Goal: Information Seeking & Learning: Learn about a topic

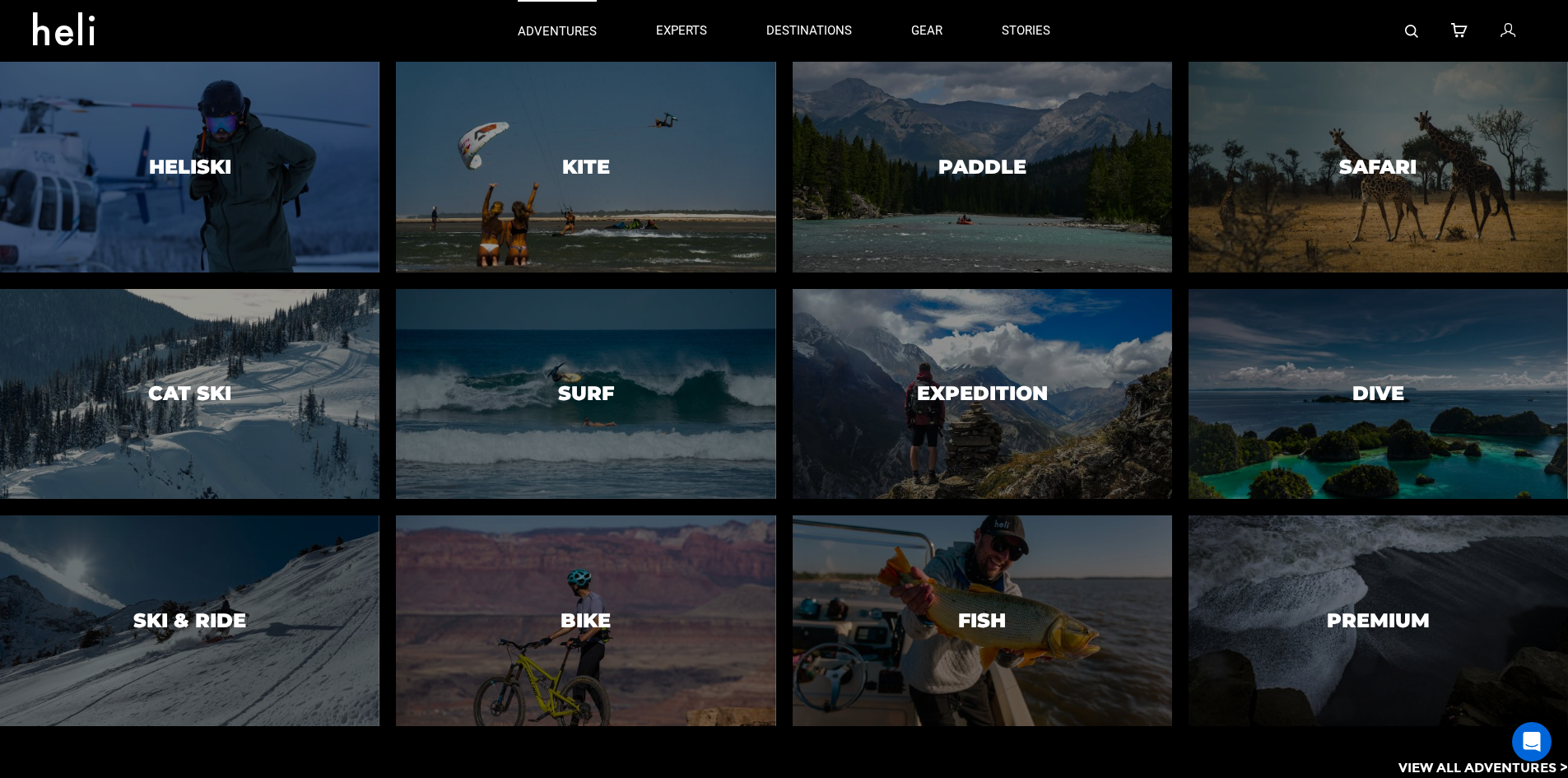
scroll to position [8, 0]
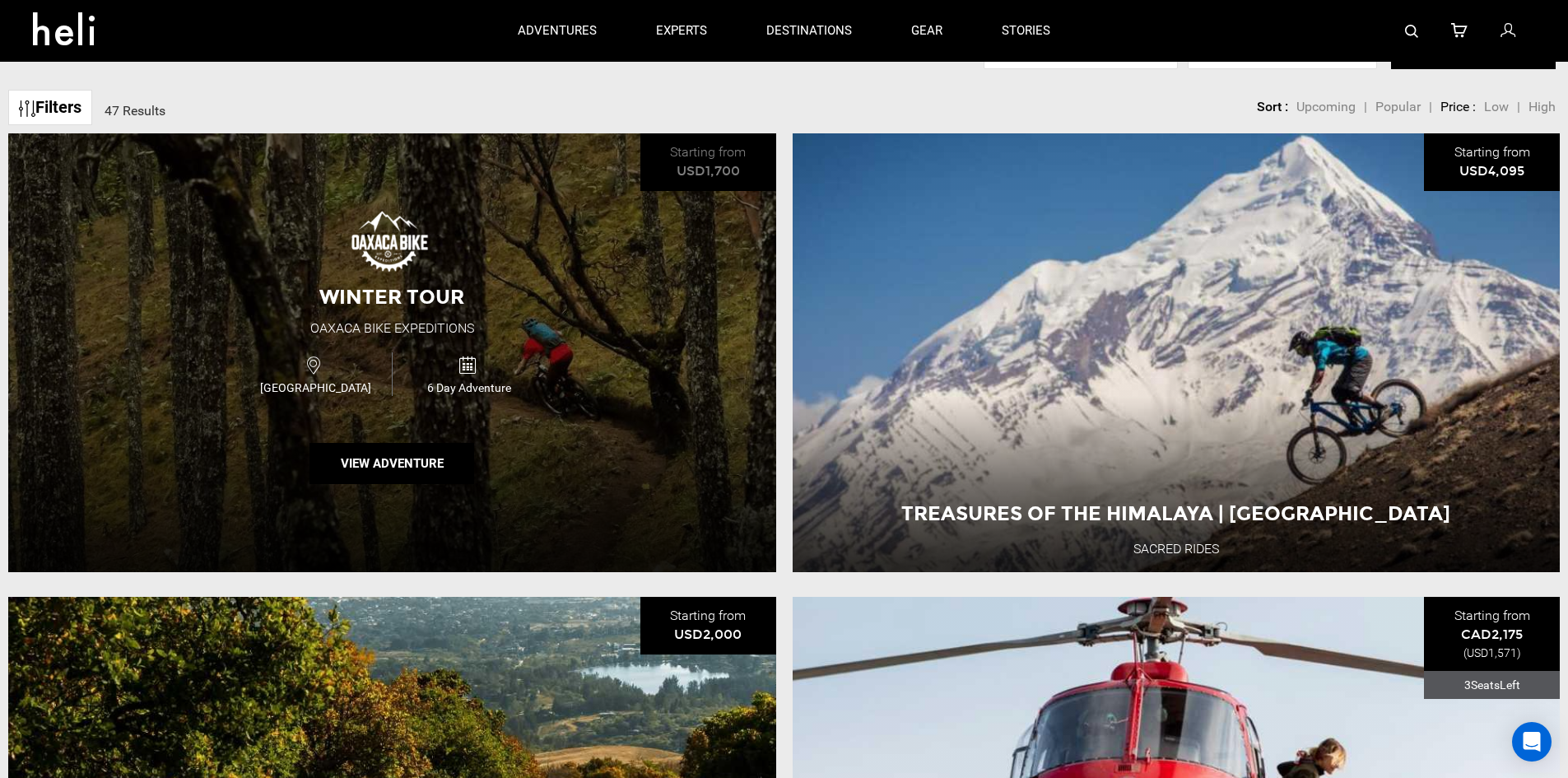
scroll to position [668, 0]
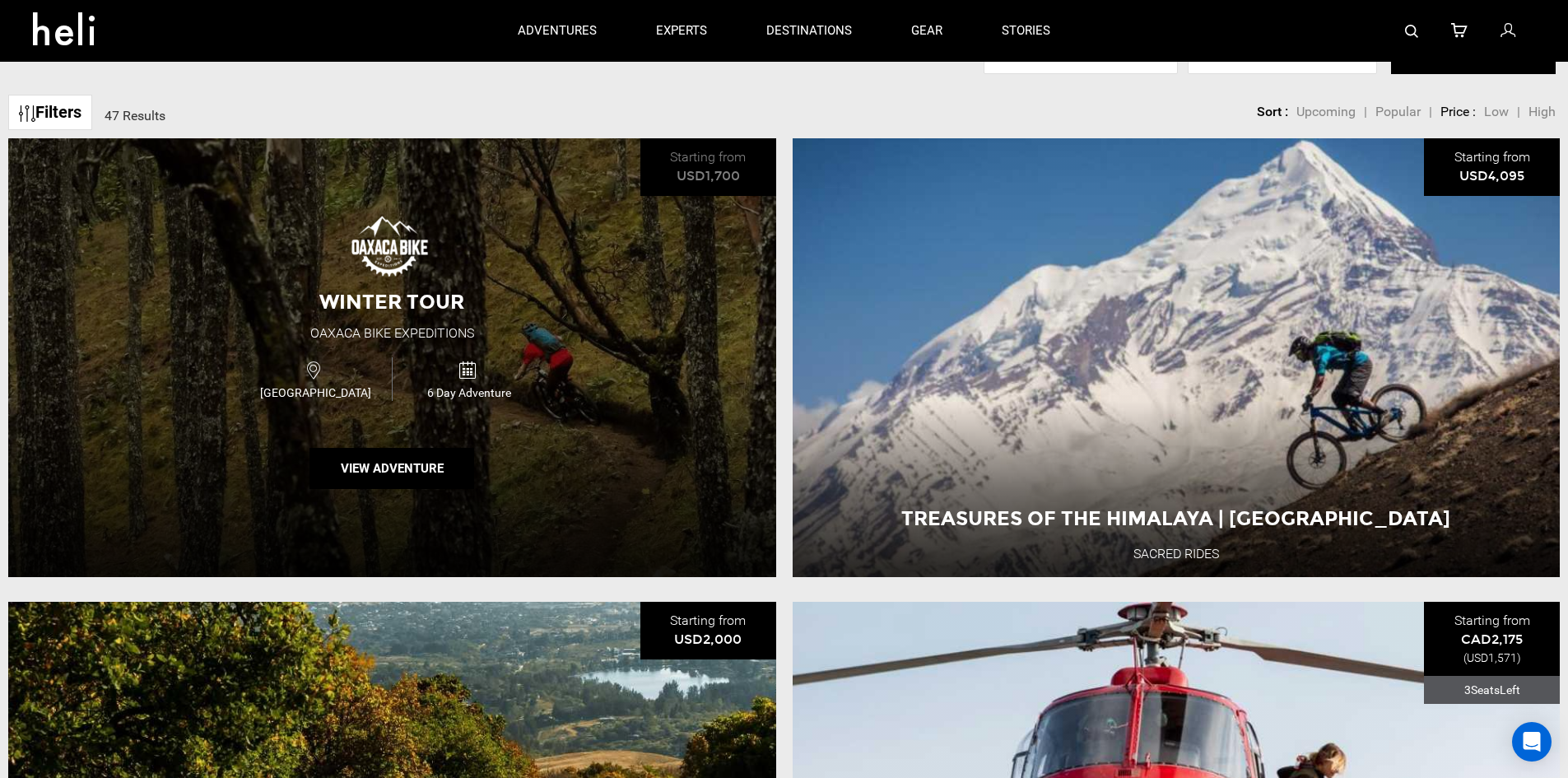
click at [553, 274] on div "Winter Tour Oaxaca Bike Expeditions [GEOGRAPHIC_DATA] 6 Day Adventure View Adve…" at bounding box center [392, 358] width 768 height 438
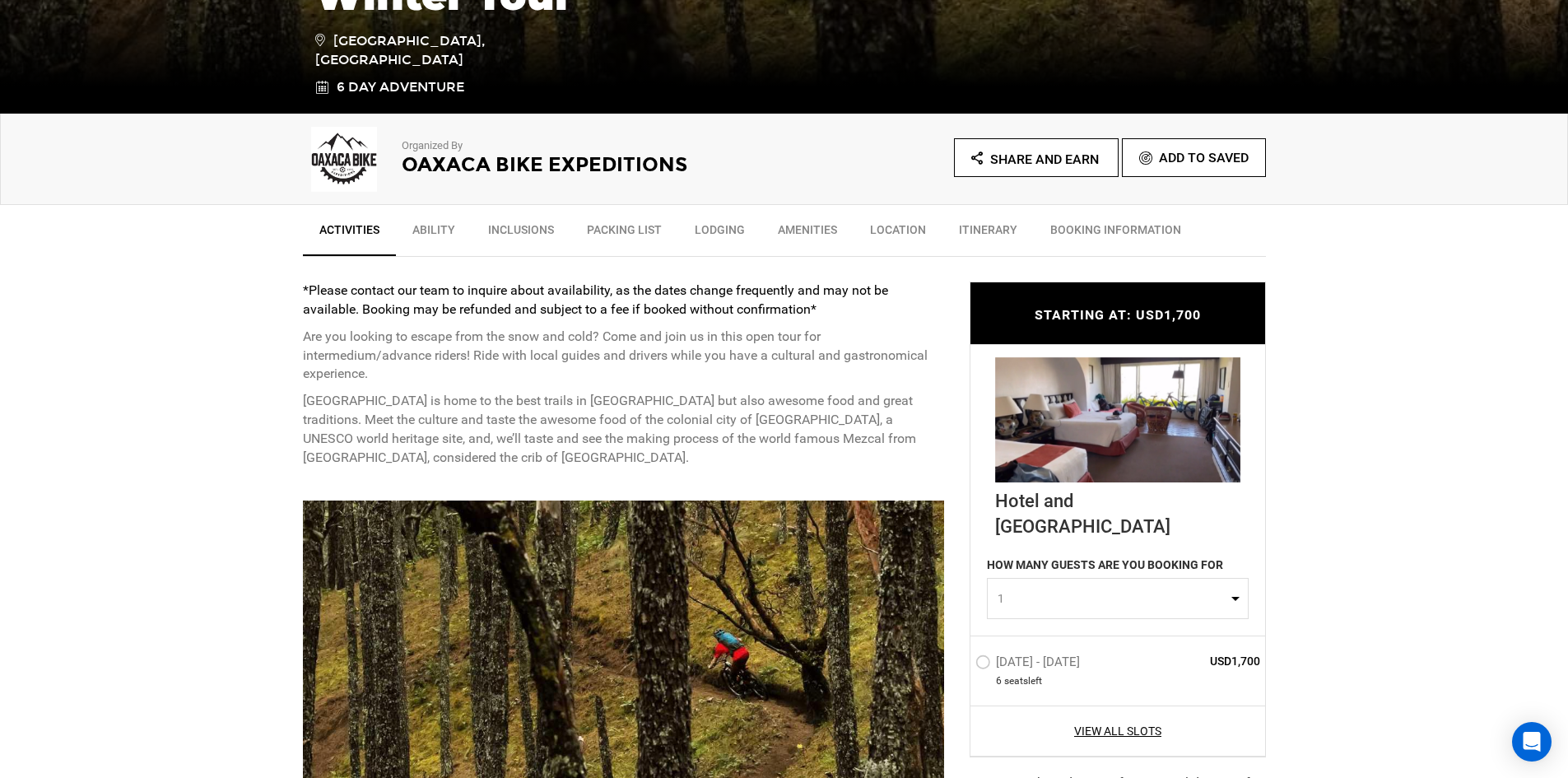
scroll to position [441, 0]
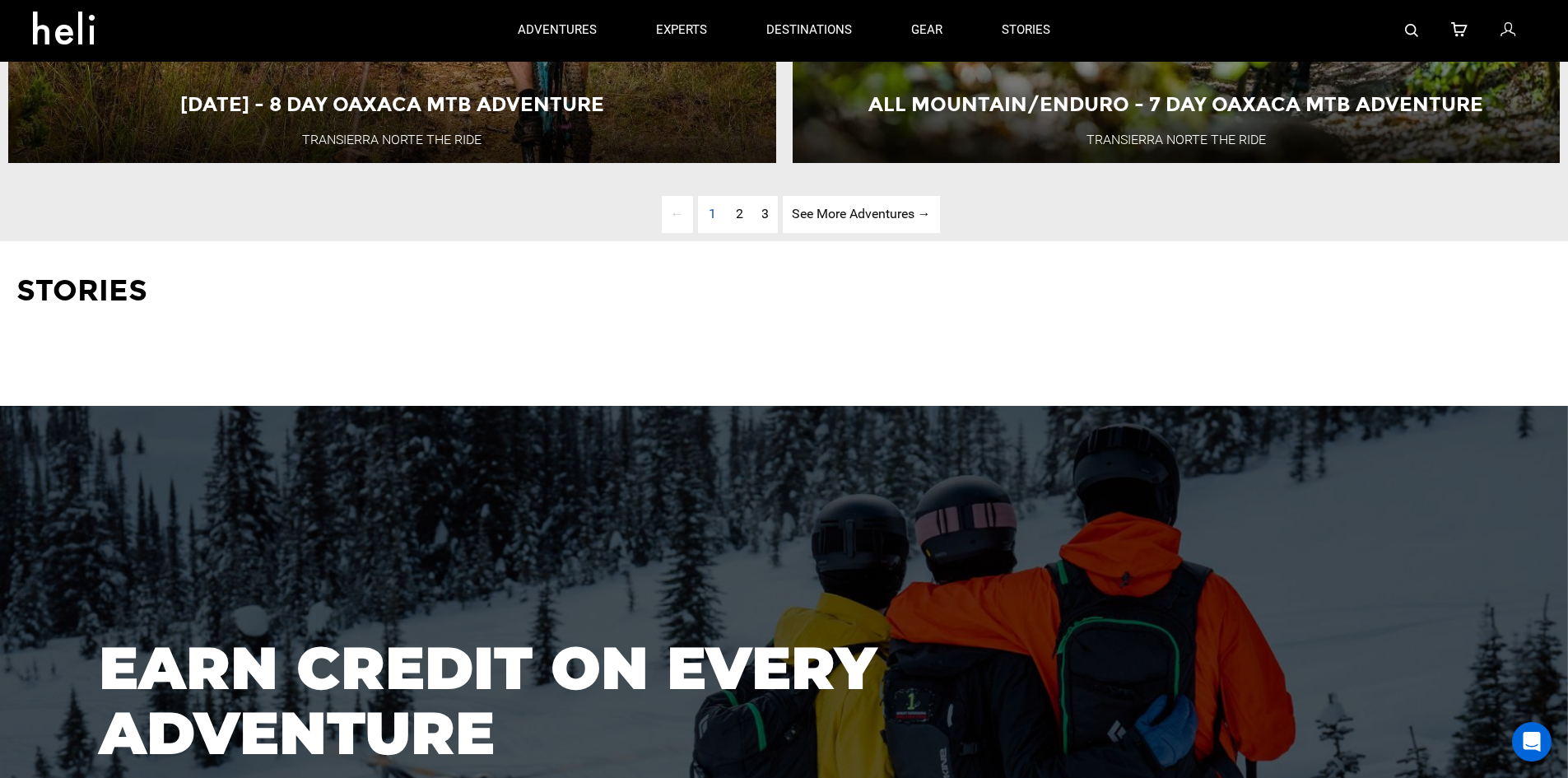
scroll to position [5691, 0]
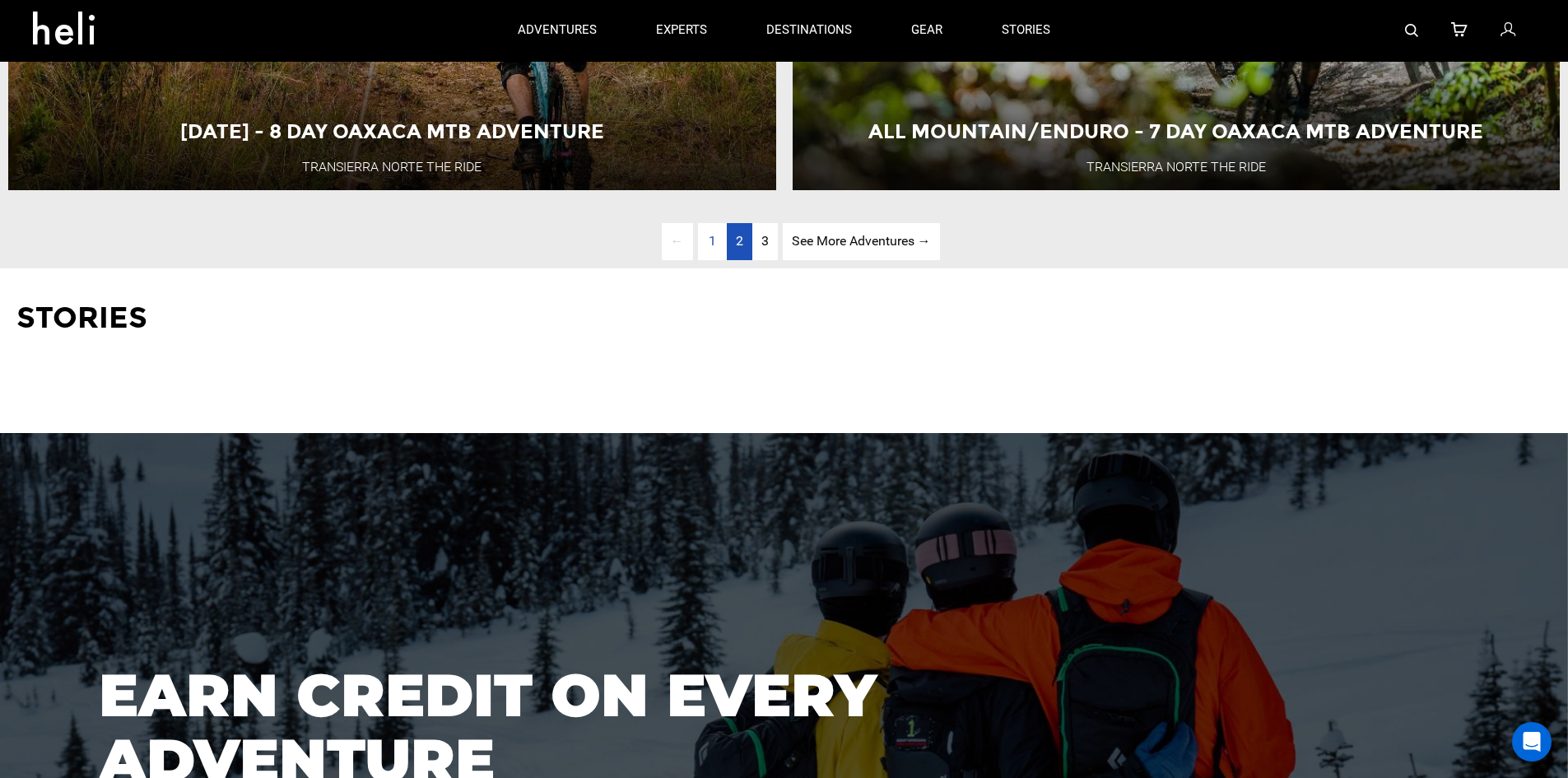
click at [731, 260] on link "page 2" at bounding box center [739, 241] width 25 height 37
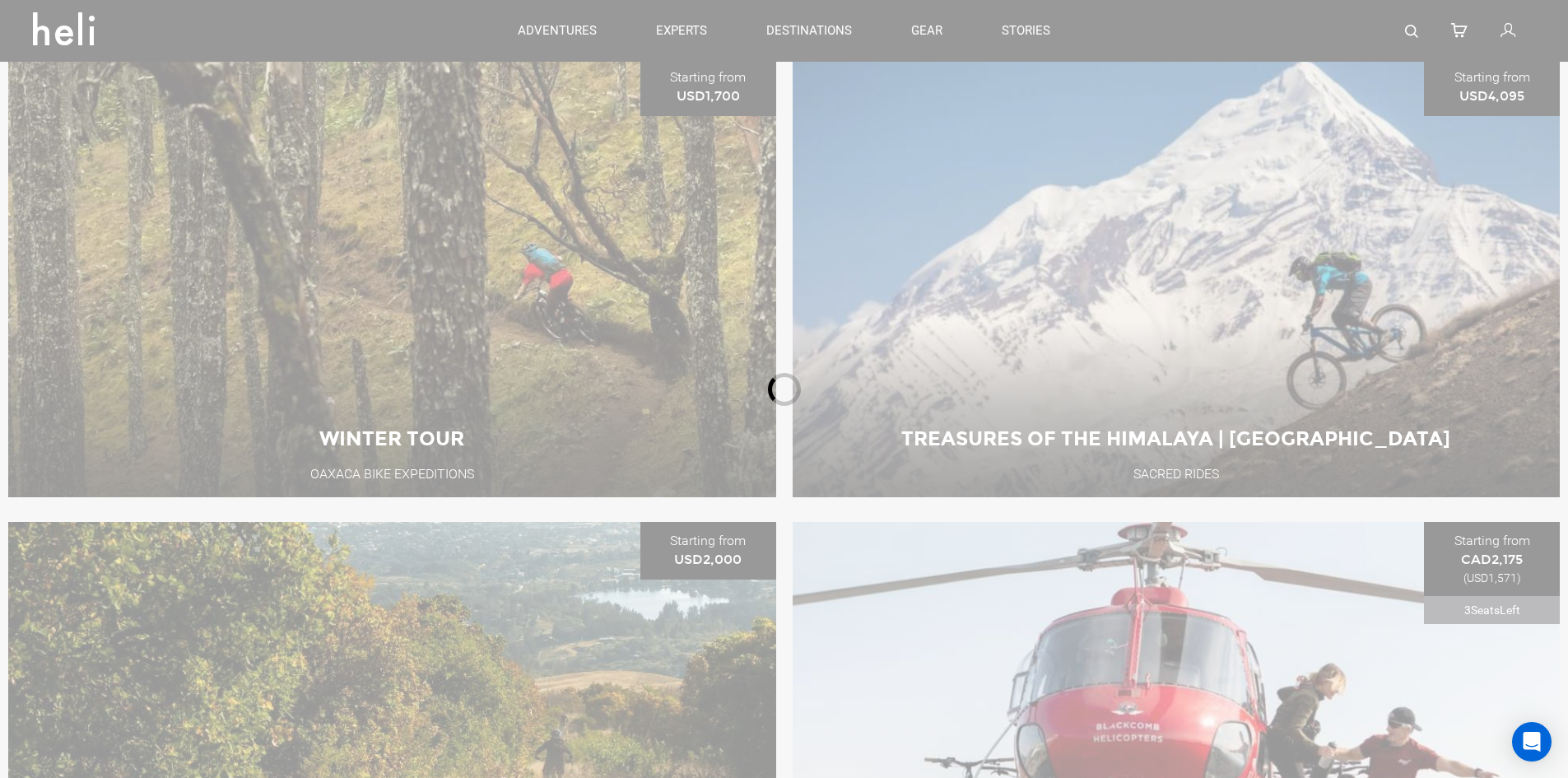
scroll to position [727, 0]
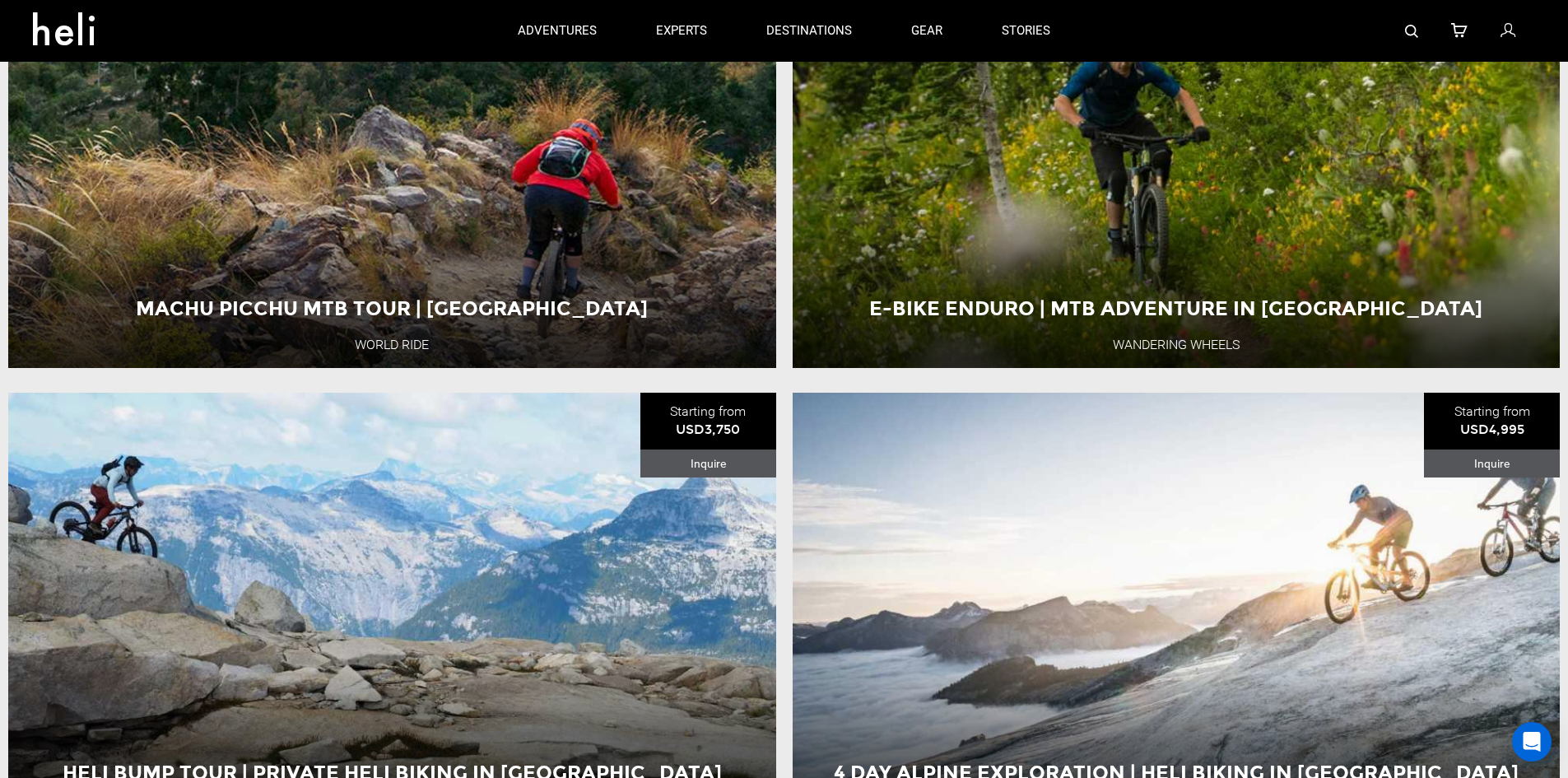
scroll to position [1280, 0]
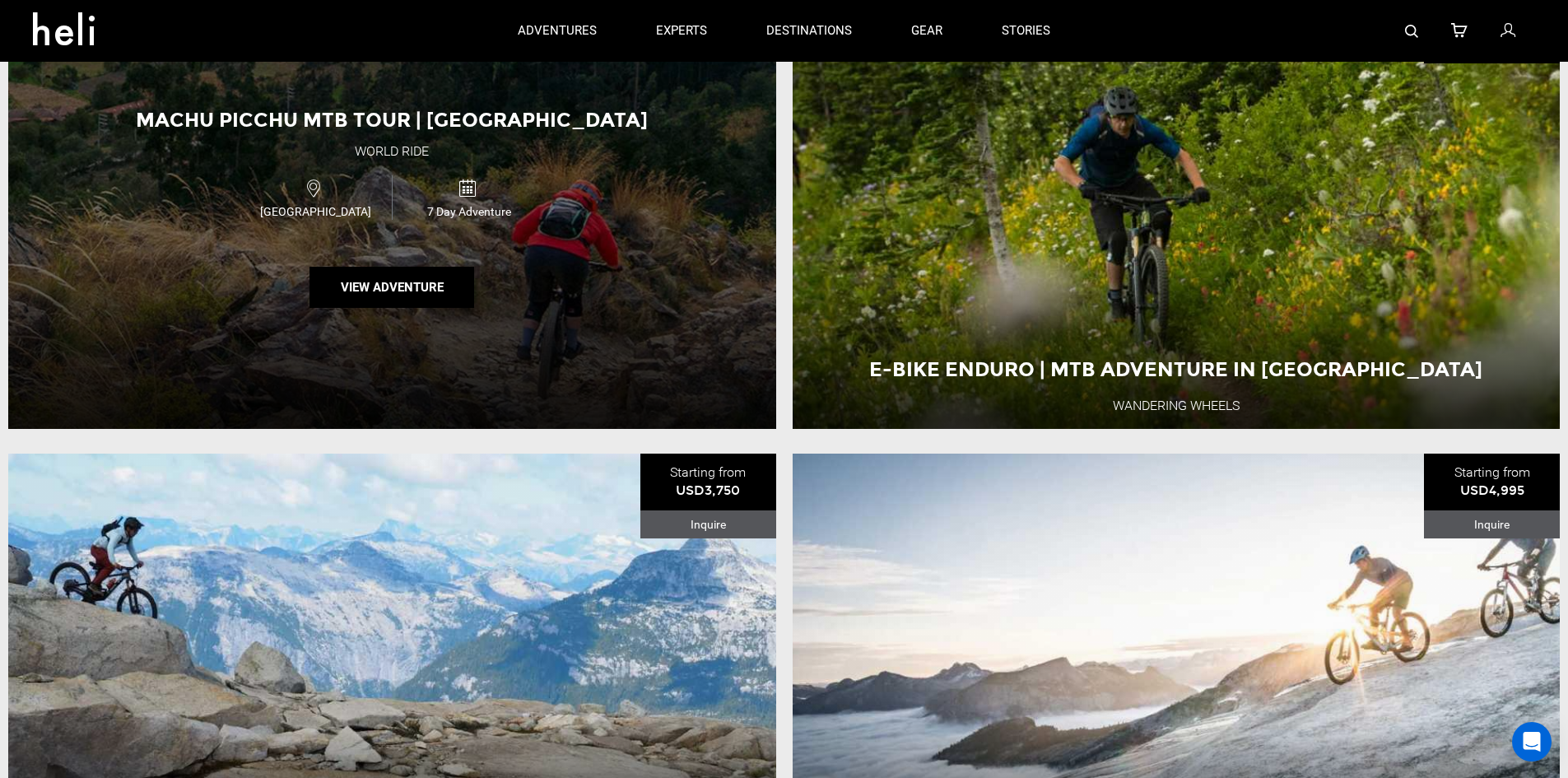
click at [480, 210] on span "7 Day Adventure" at bounding box center [468, 211] width 152 height 16
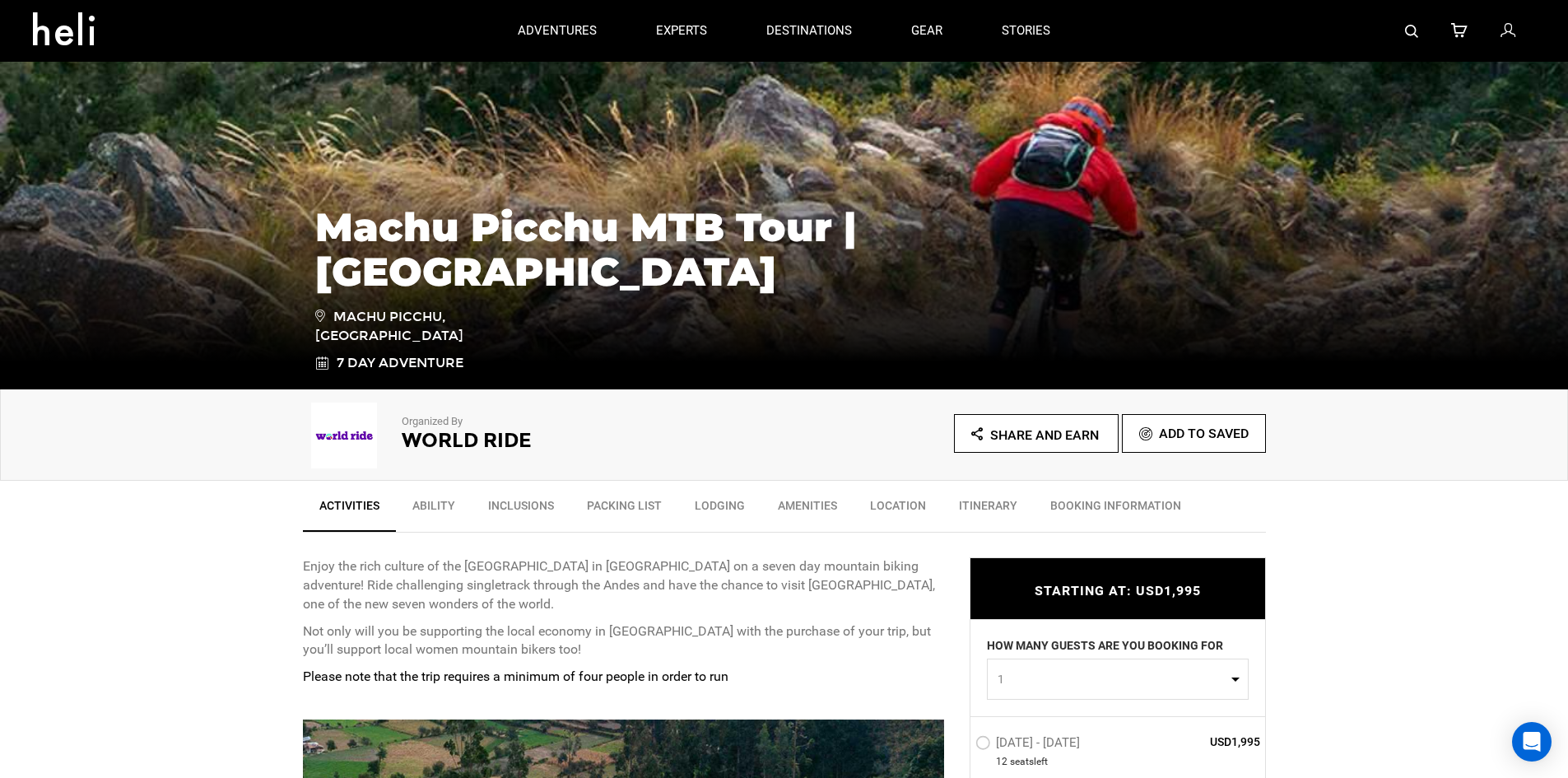
scroll to position [169, 0]
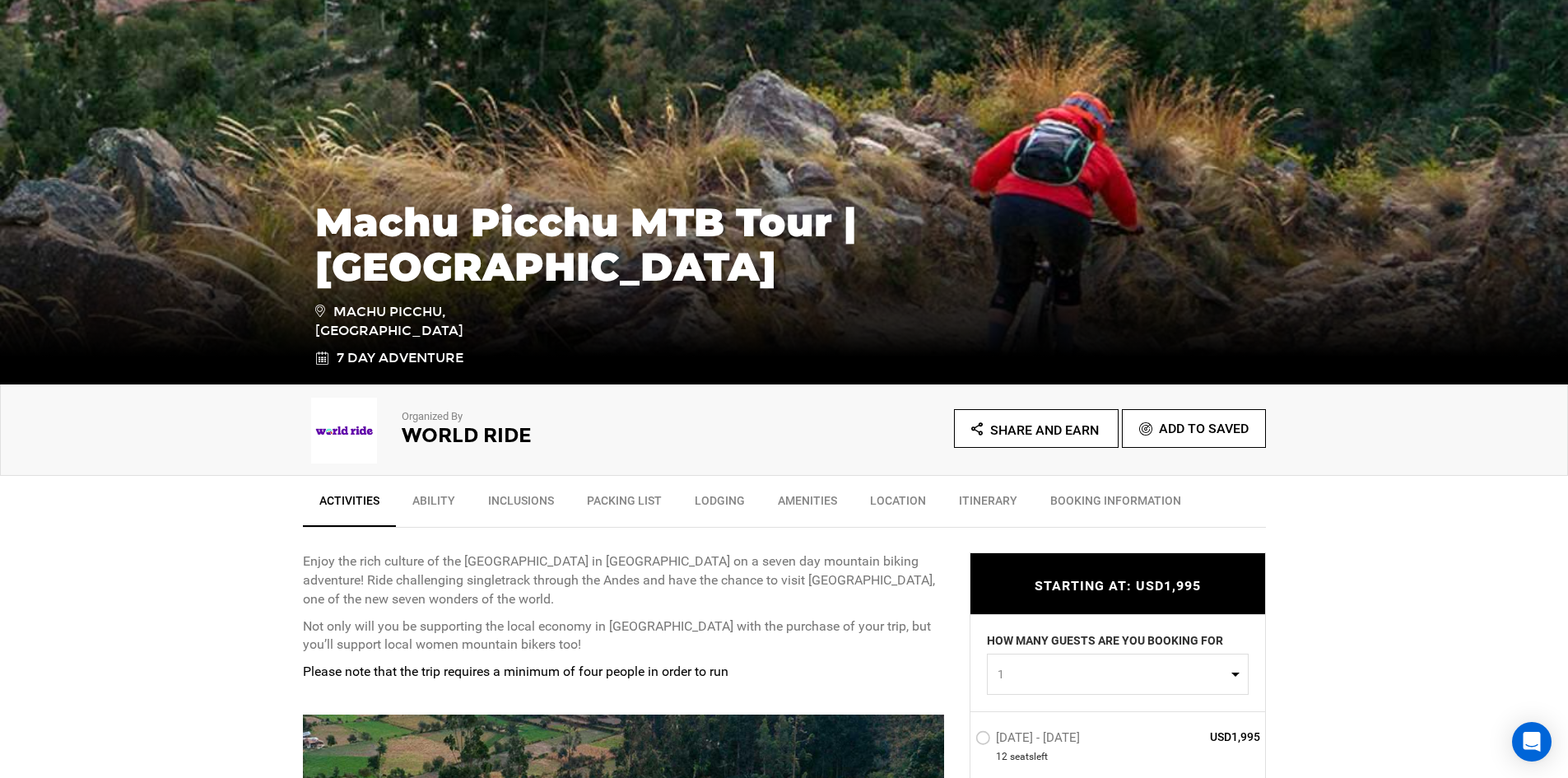
click at [430, 500] on link "Ability" at bounding box center [434, 504] width 76 height 41
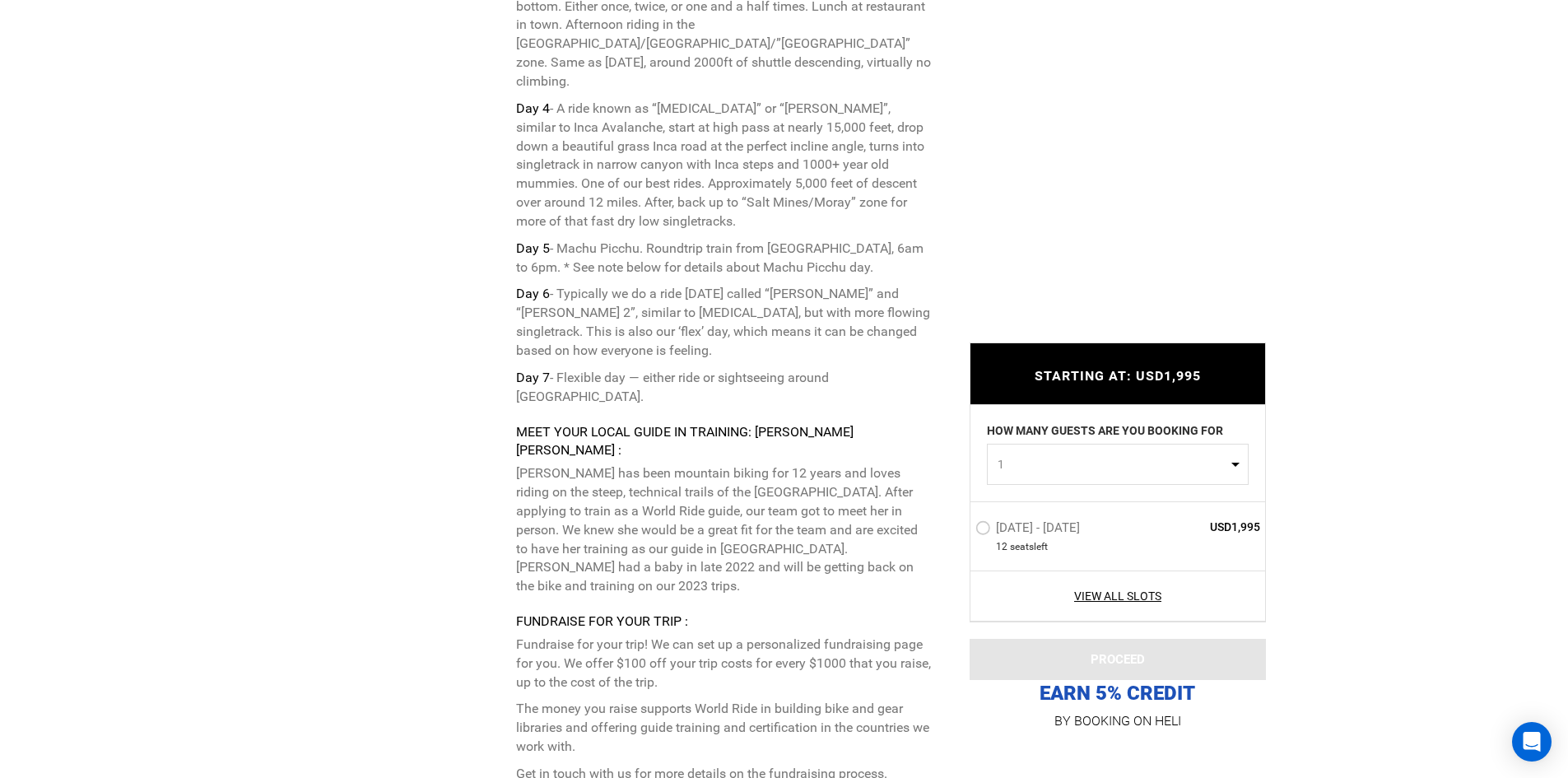
scroll to position [3789, 0]
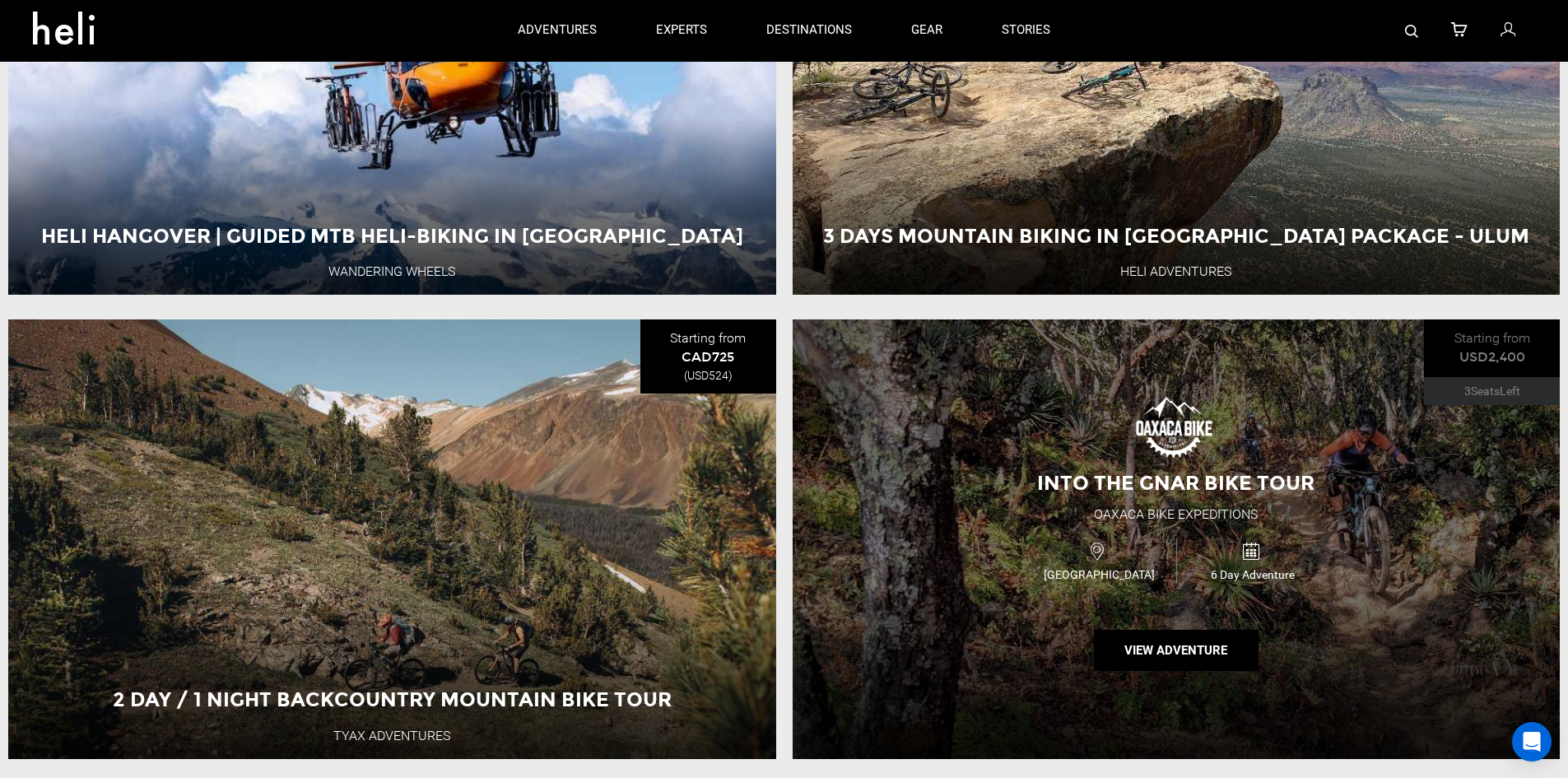
scroll to position [3223, 0]
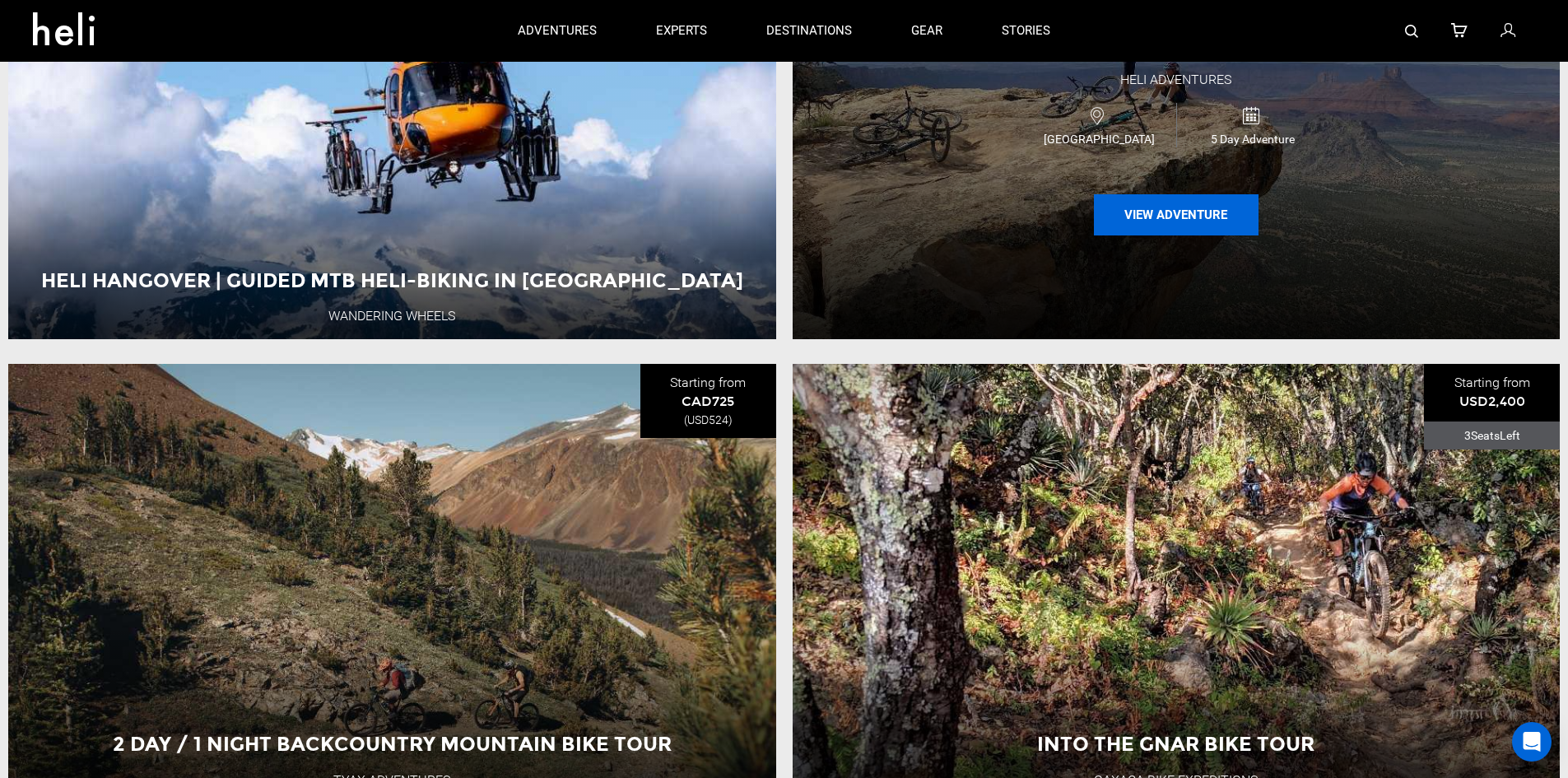
click at [1186, 222] on button "View Adventure" at bounding box center [1177, 214] width 165 height 41
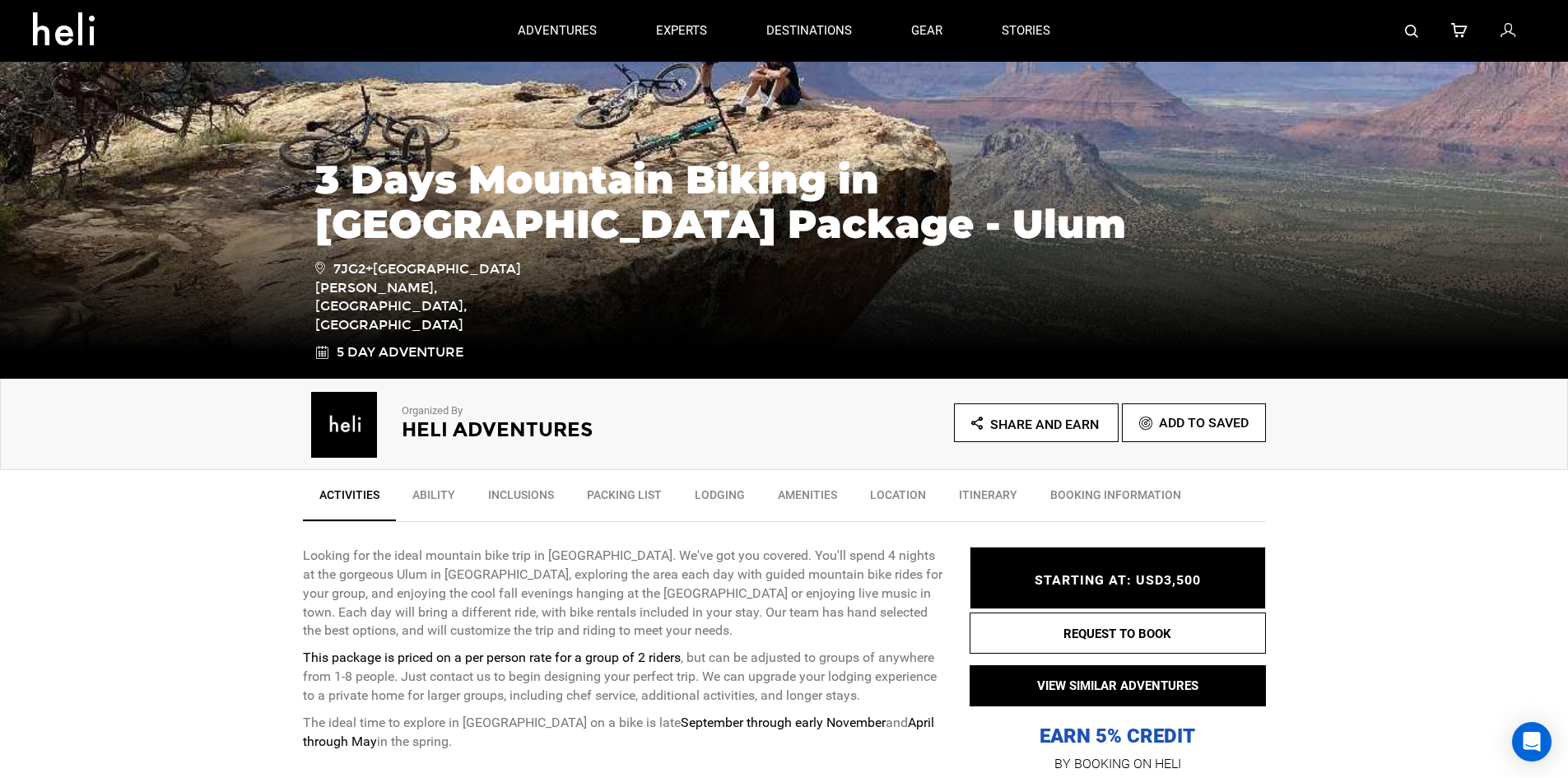
scroll to position [355, 0]
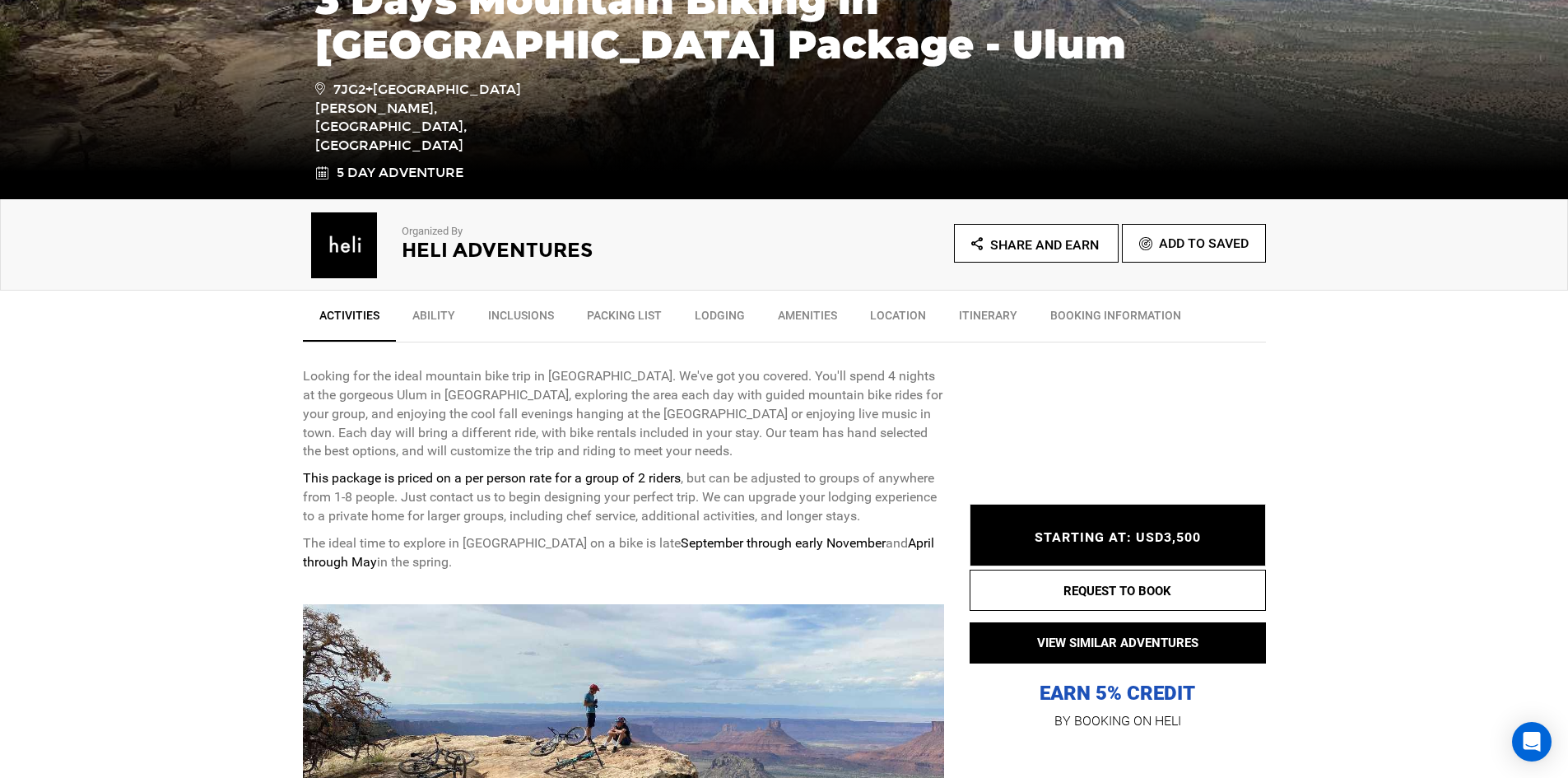
click at [978, 312] on link "Itinerary" at bounding box center [987, 319] width 91 height 41
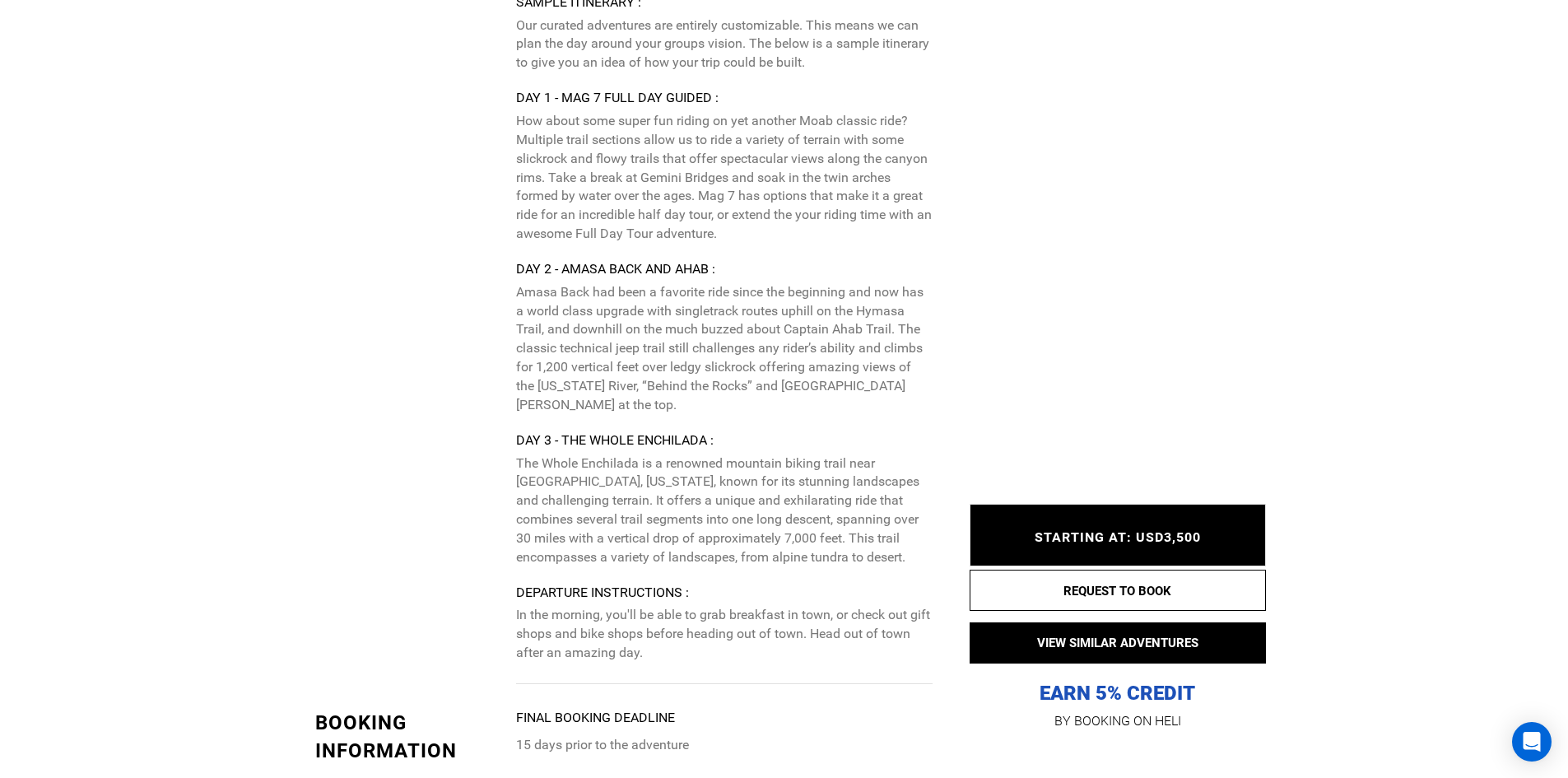
scroll to position [3320, 0]
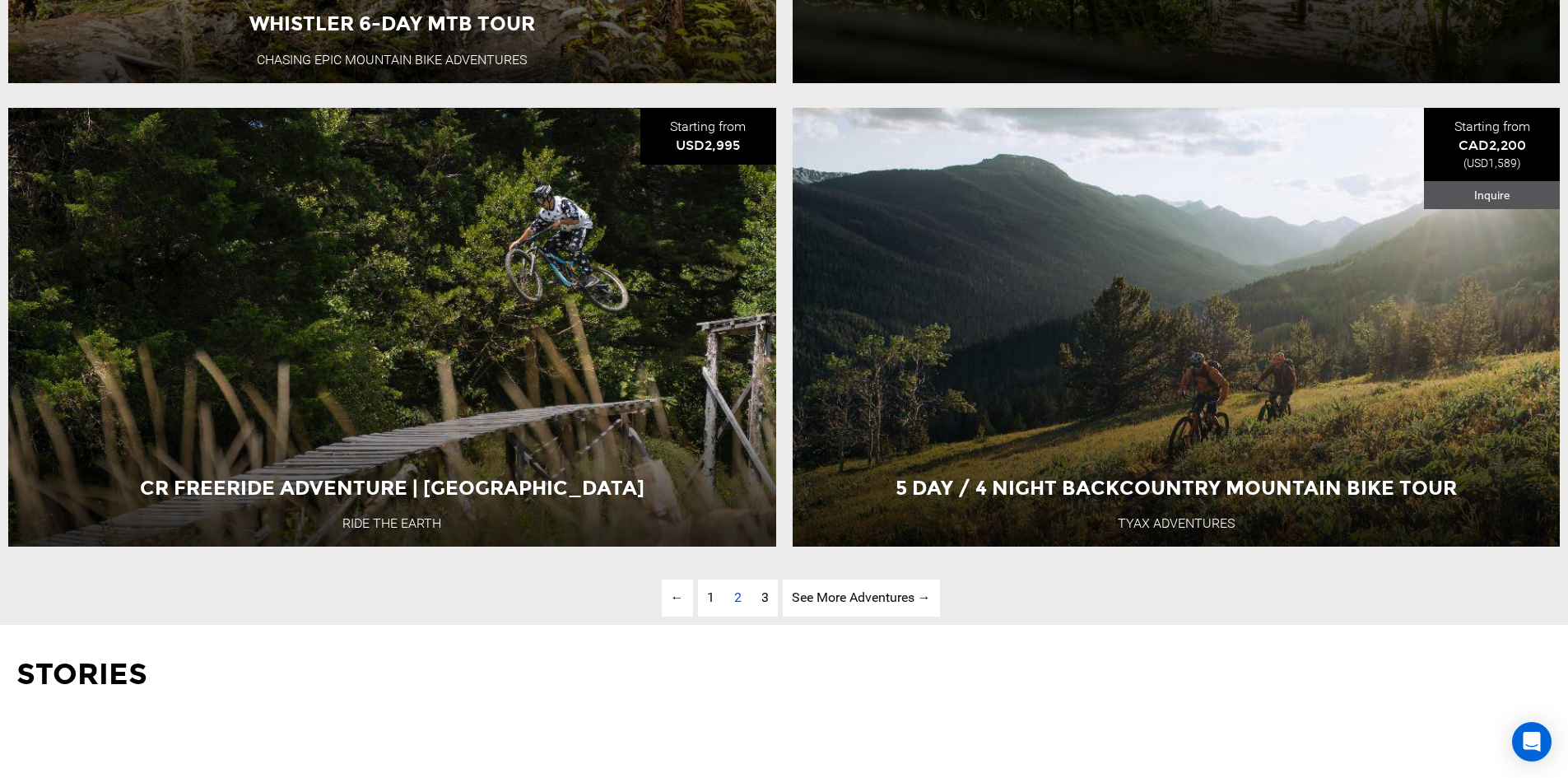
scroll to position [5345, 0]
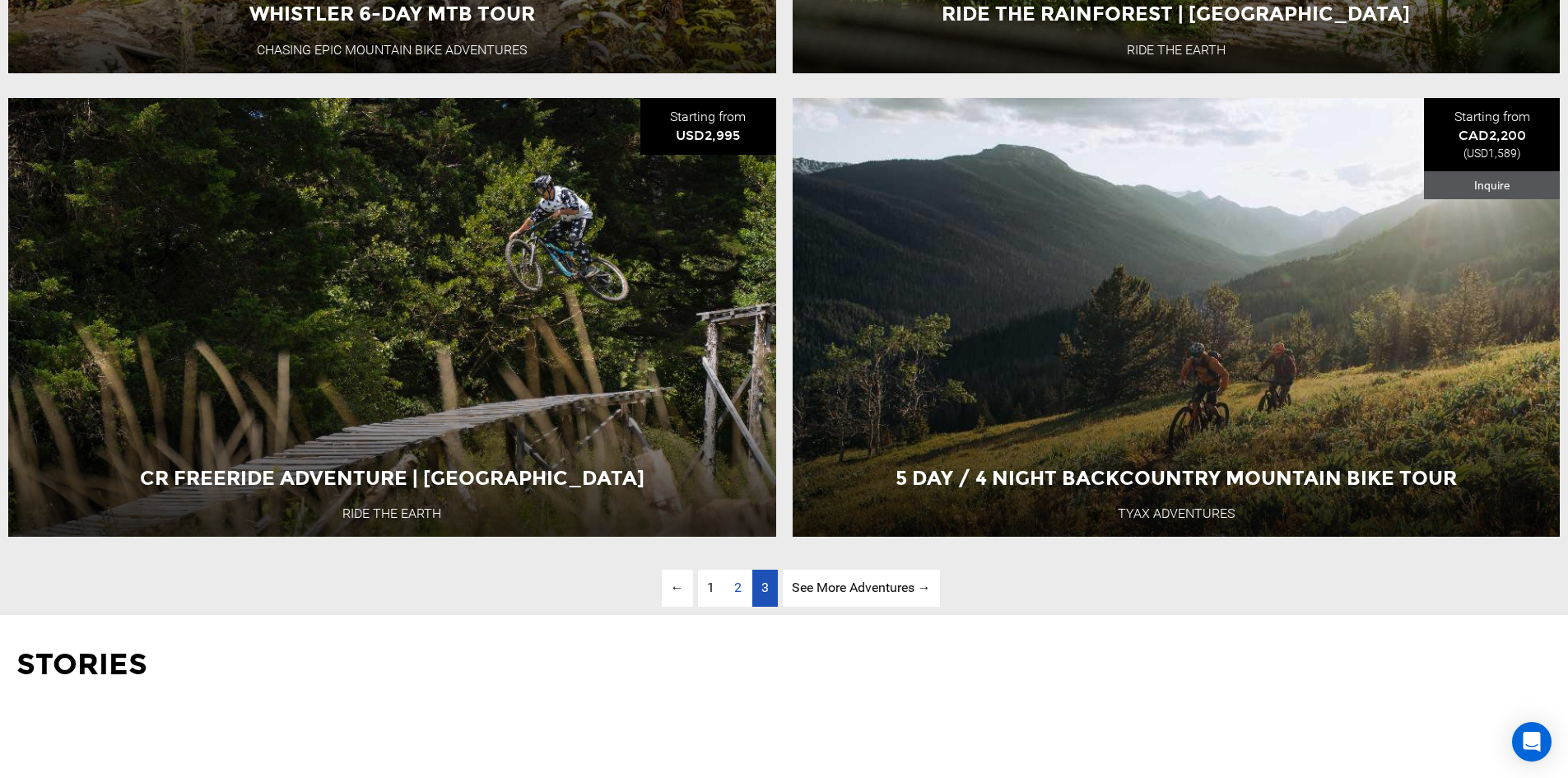
click at [762, 595] on span "3" at bounding box center [765, 587] width 7 height 15
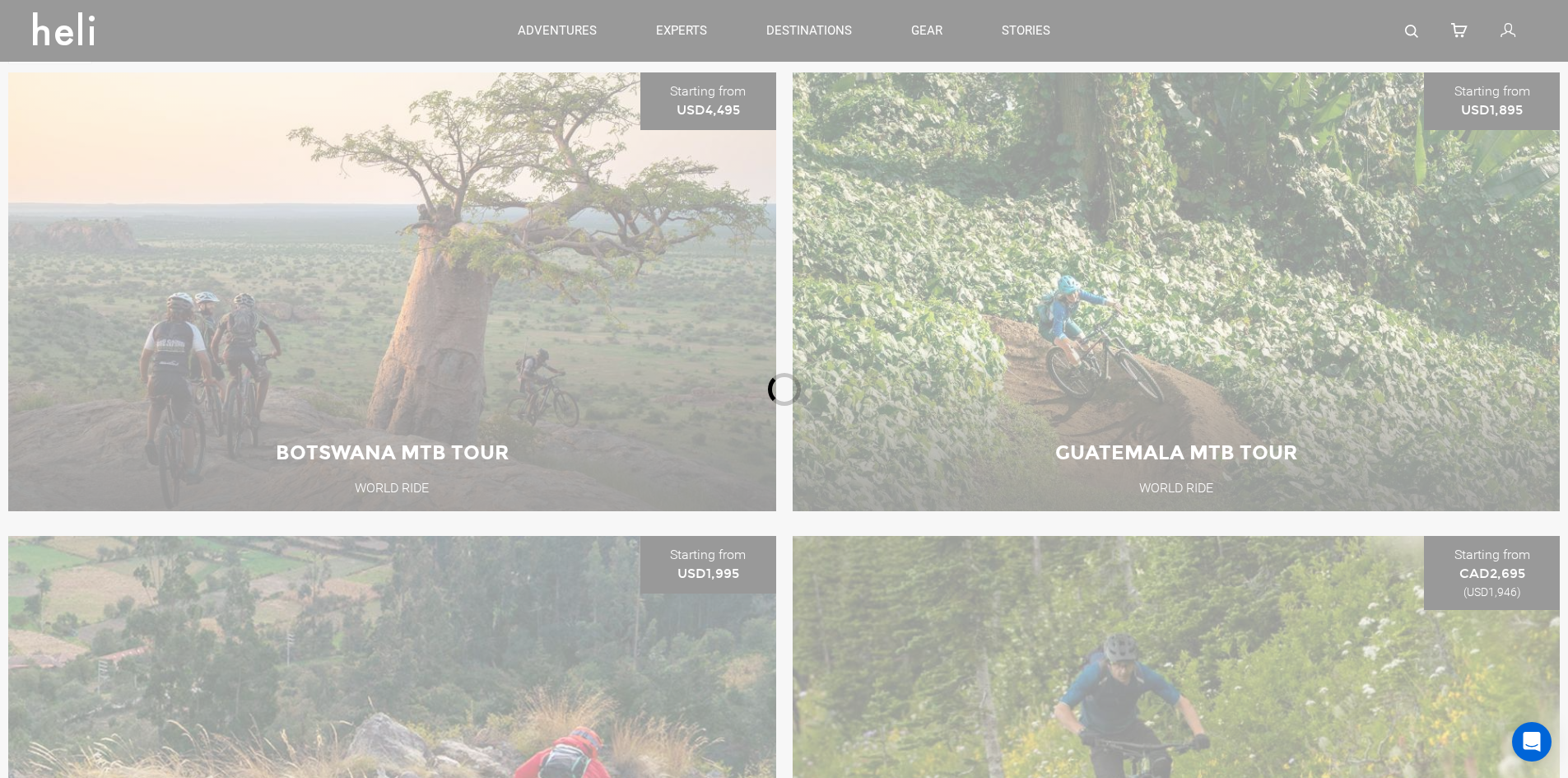
scroll to position [727, 0]
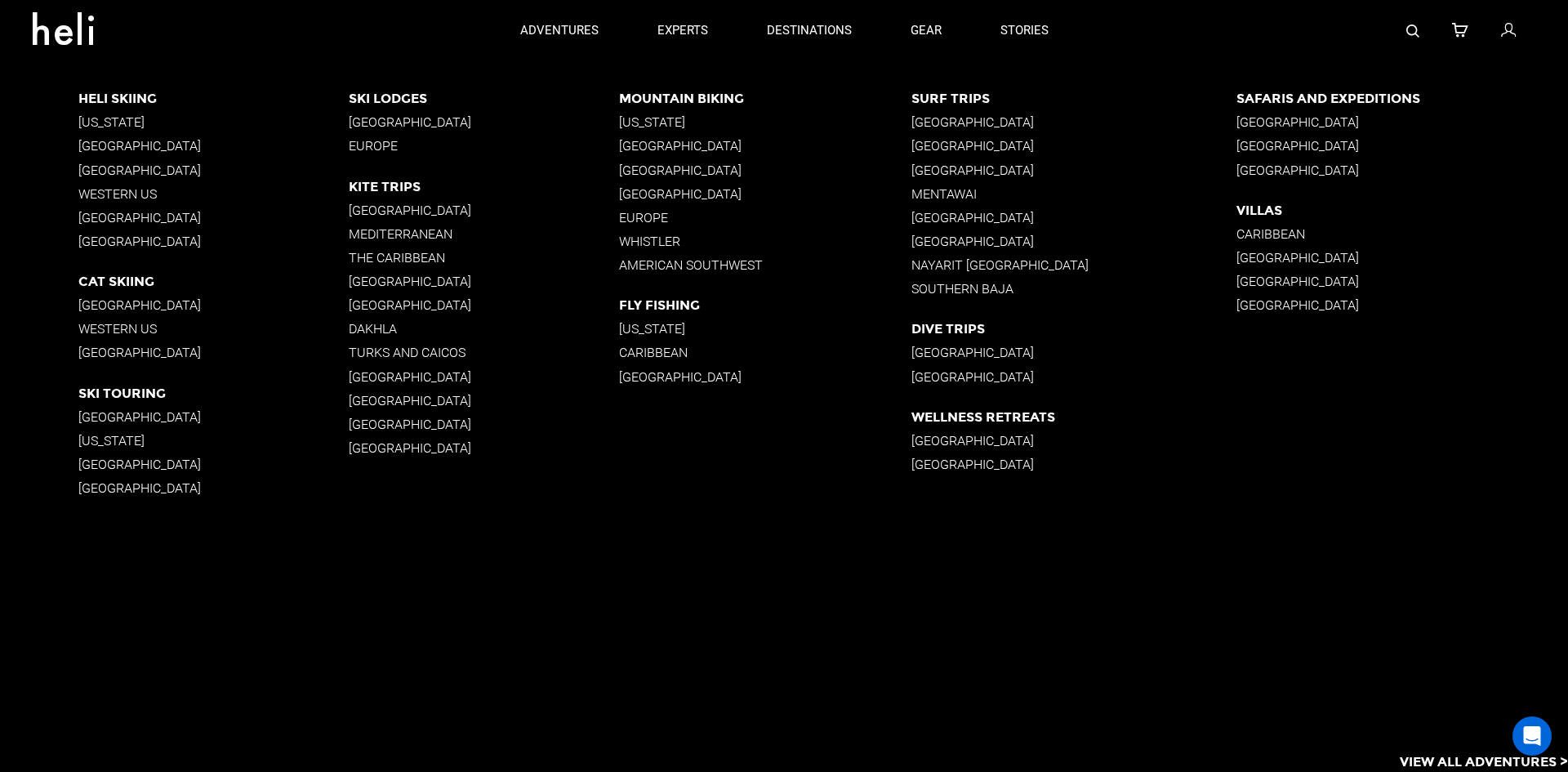
click at [640, 219] on p "Europe" at bounding box center [765, 217] width 291 height 15
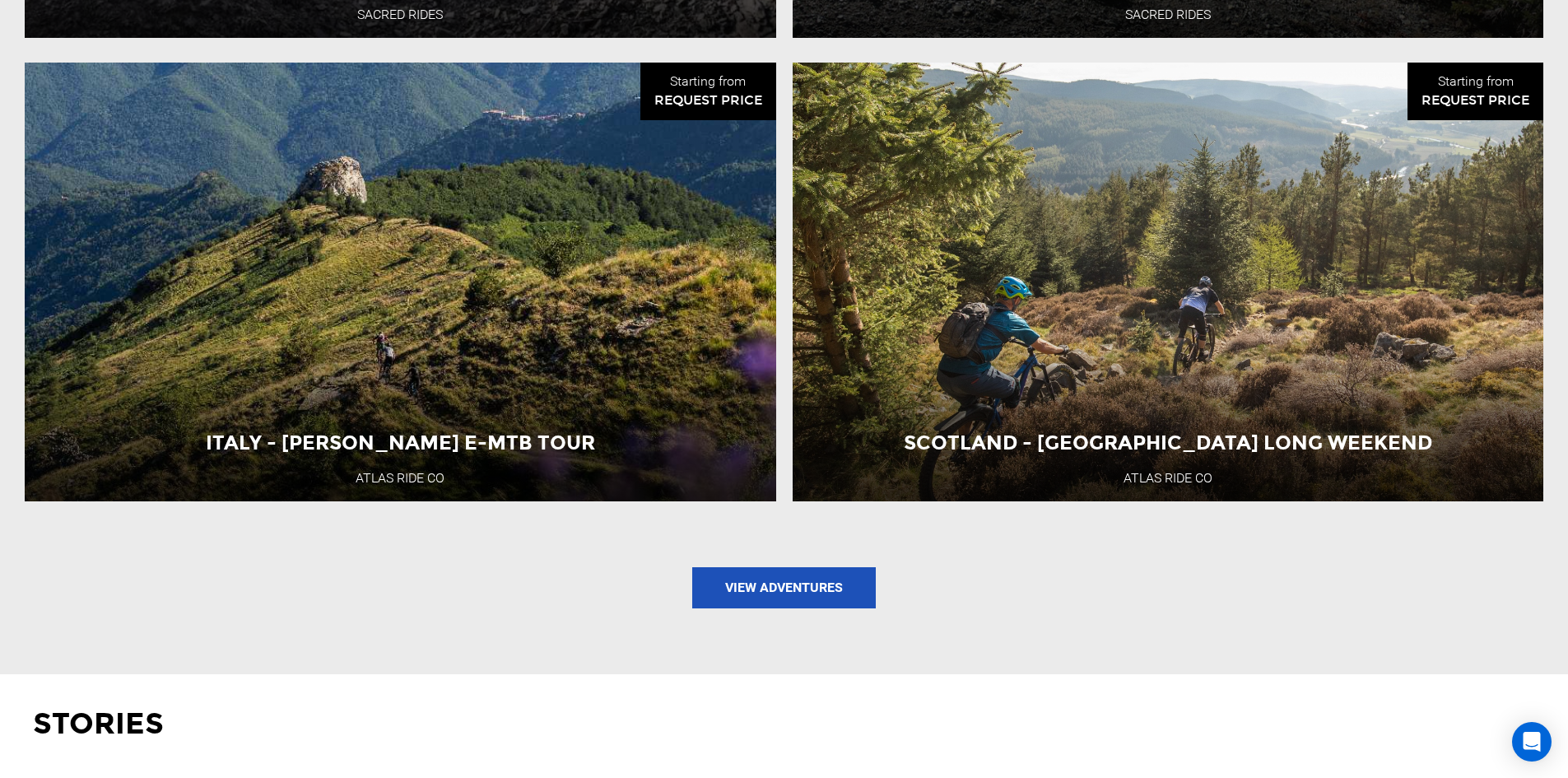
scroll to position [2130, 0]
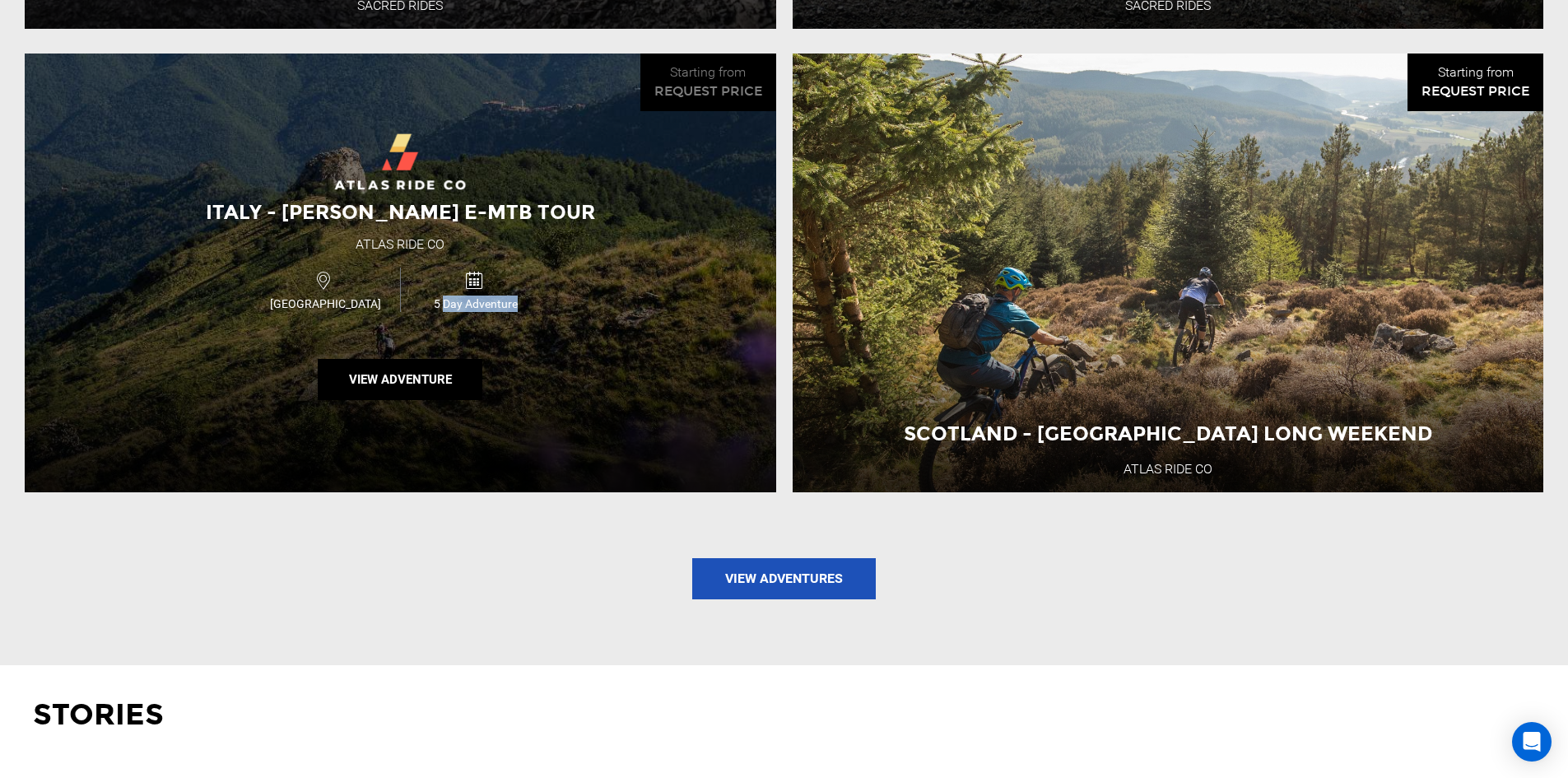
drag, startPoint x: 444, startPoint y: 332, endPoint x: 559, endPoint y: 373, distance: 122.1
click at [559, 373] on div "[GEOGRAPHIC_DATA] - [PERSON_NAME] E-MTB Tour Atlas Ride Co [GEOGRAPHIC_DATA] 5 …" at bounding box center [400, 273] width 752 height 438
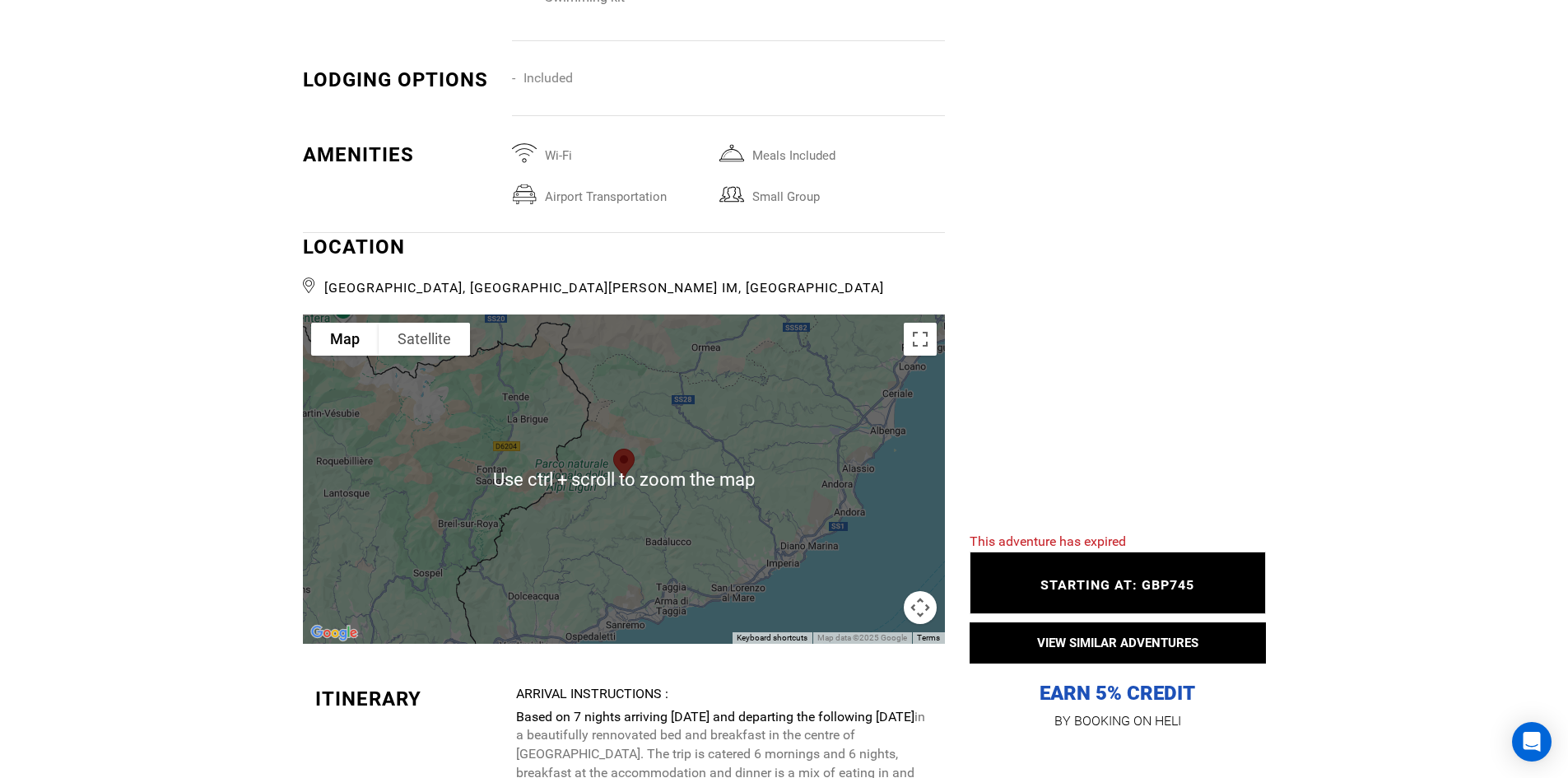
scroll to position [2864, 0]
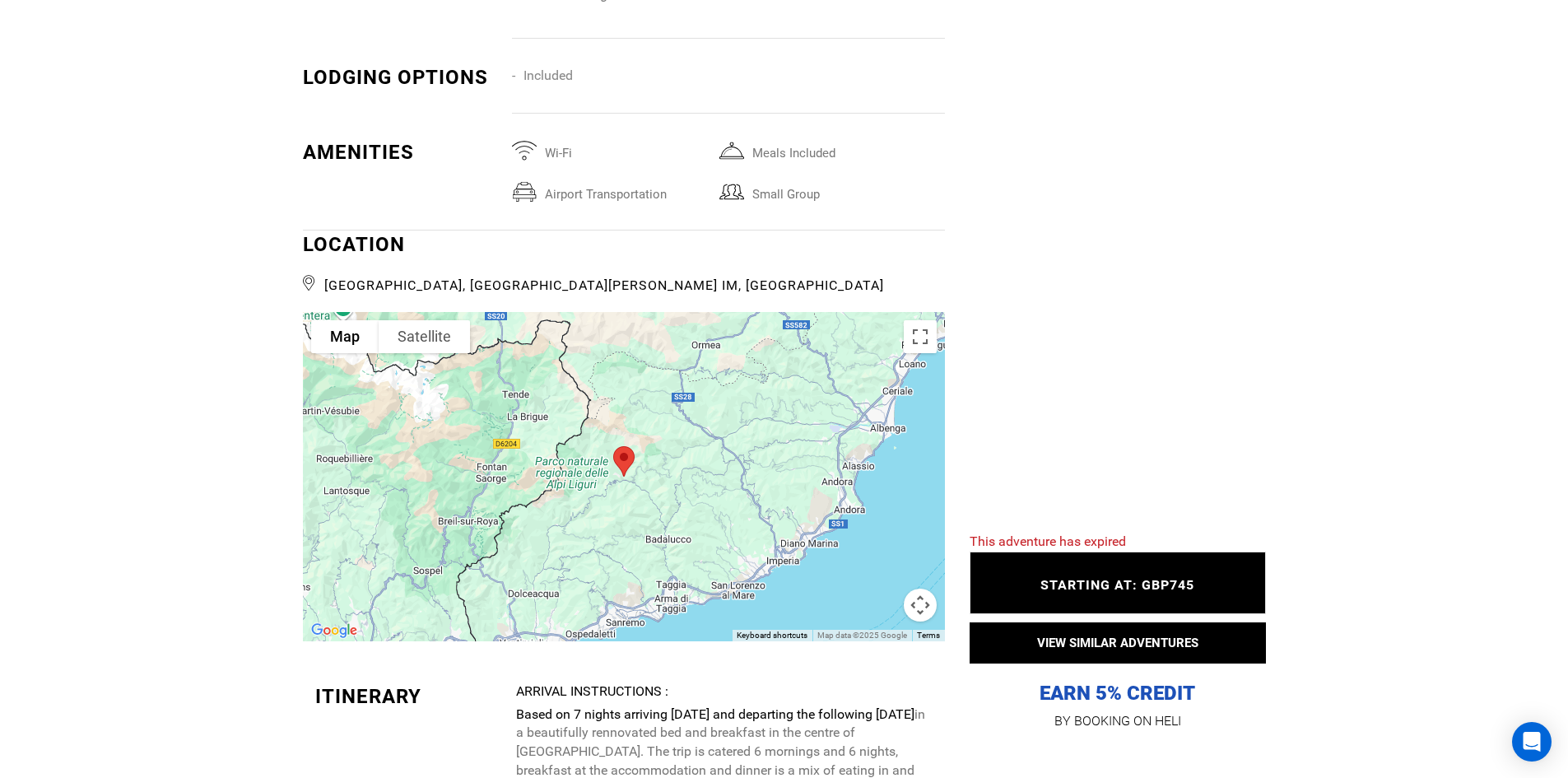
click at [623, 528] on div at bounding box center [623, 475] width 642 height 329
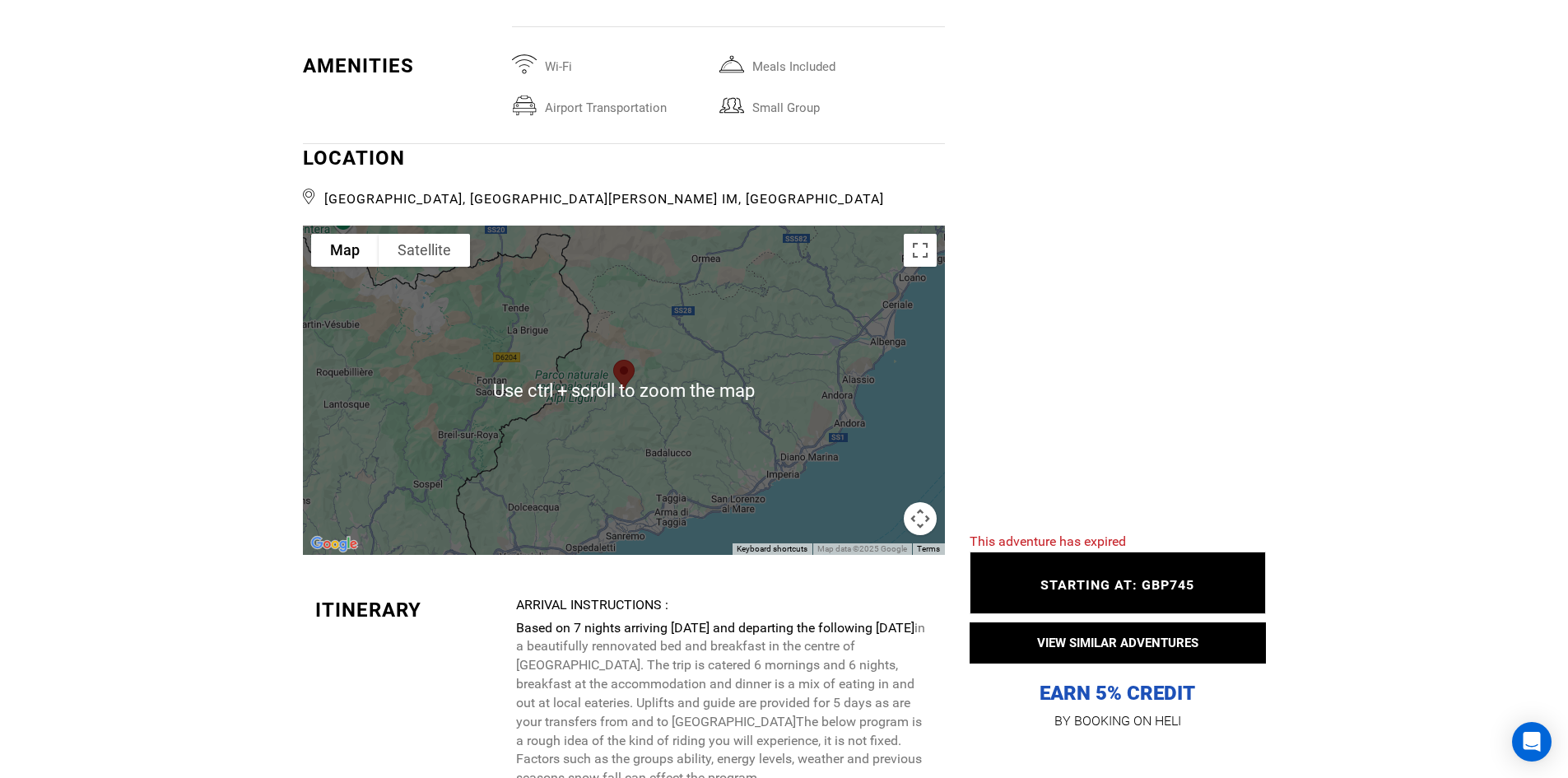
scroll to position [2953, 0]
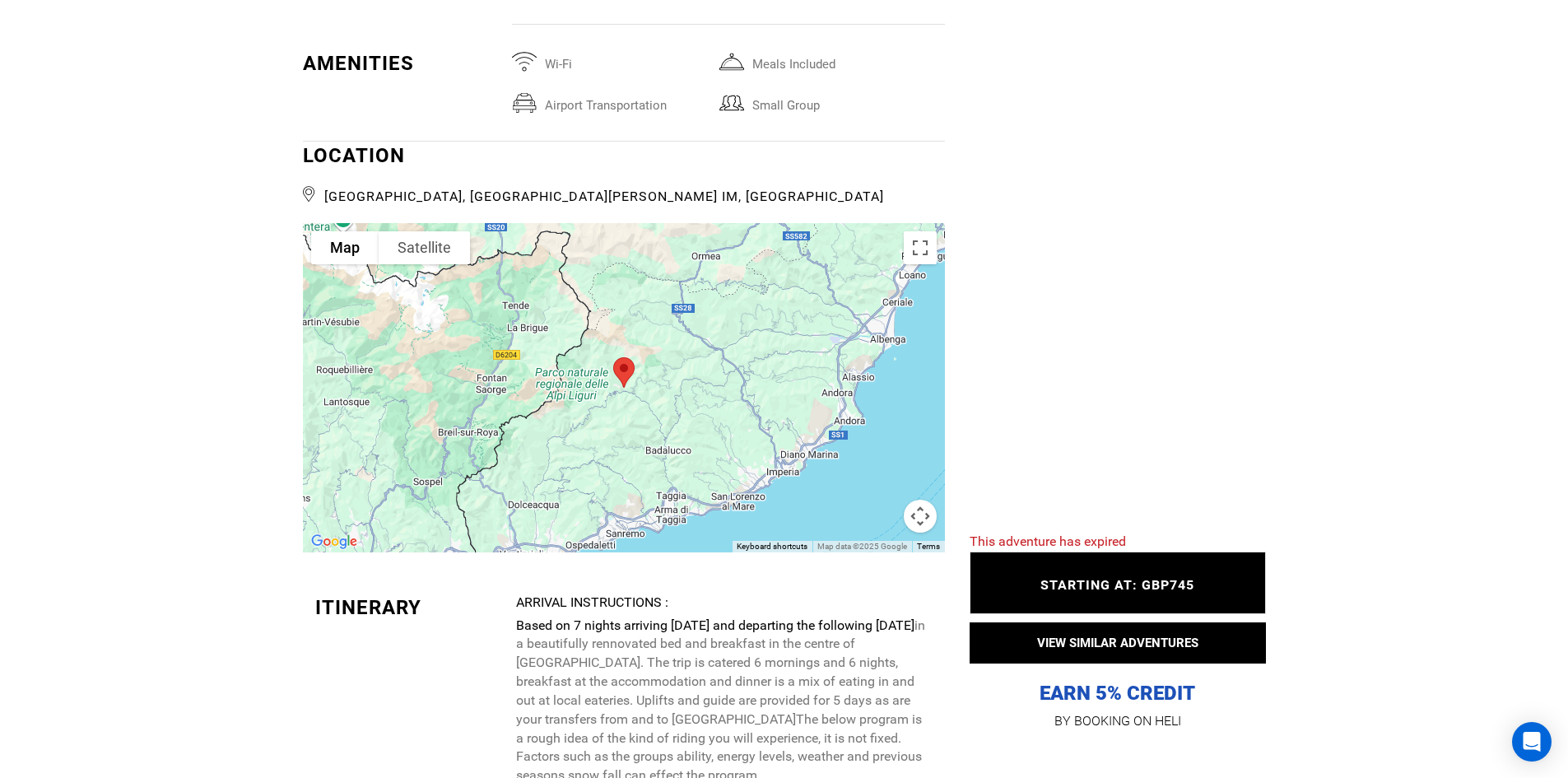
click at [925, 500] on button "Map camera controls" at bounding box center [920, 516] width 33 height 33
click at [883, 503] on button "Zoom out" at bounding box center [879, 516] width 33 height 33
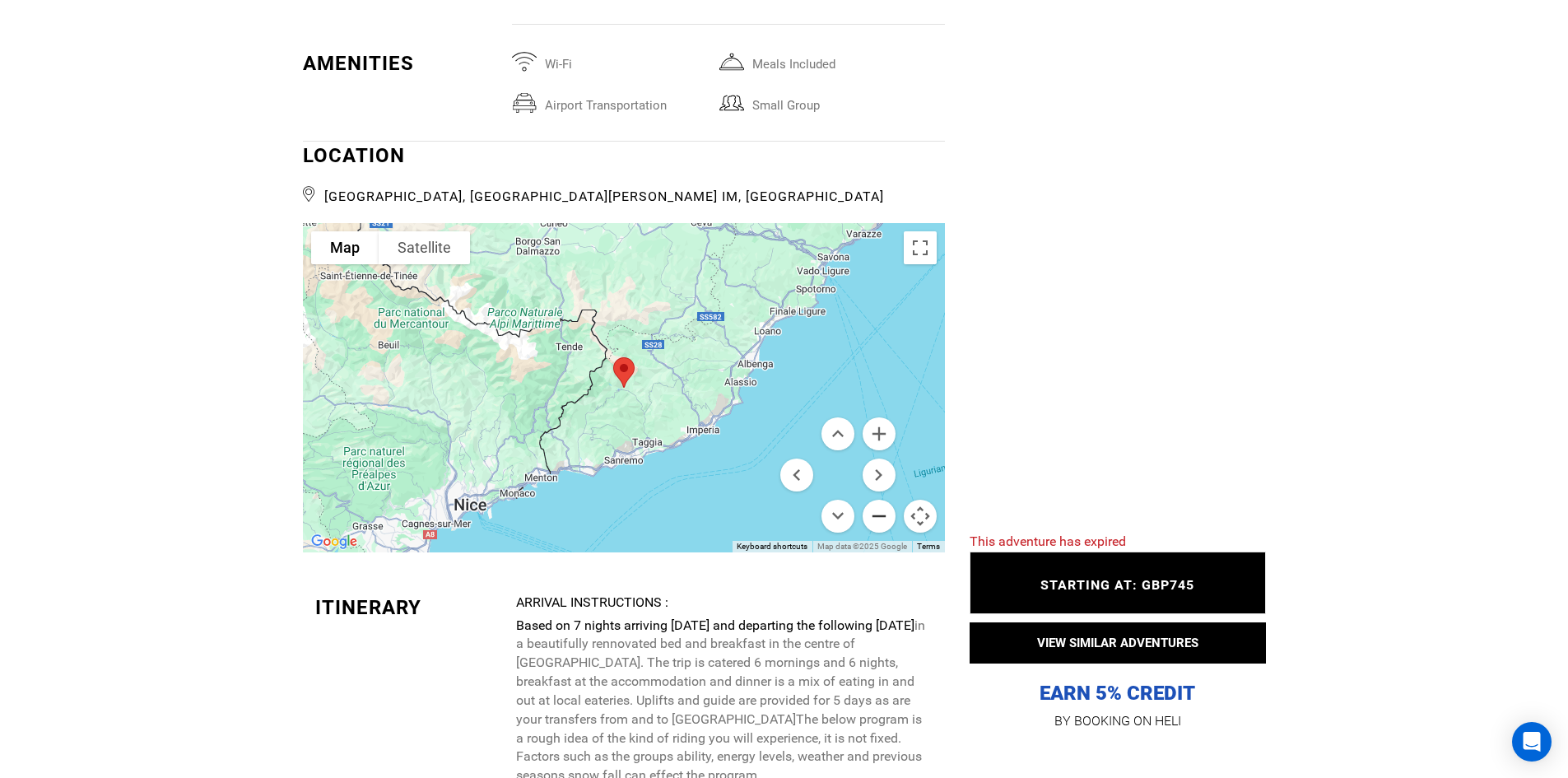
click at [883, 503] on button "Zoom out" at bounding box center [879, 516] width 33 height 33
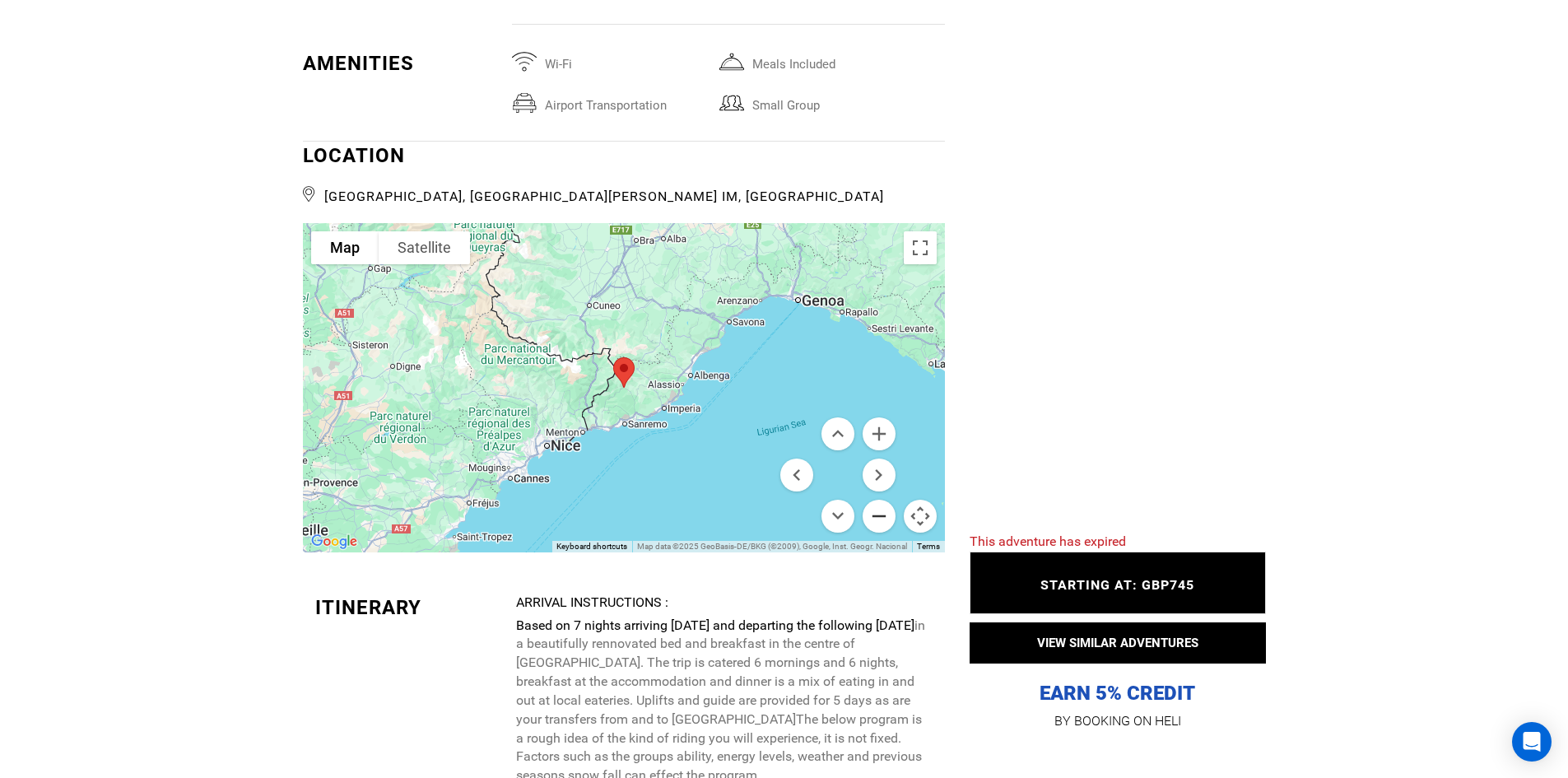
click at [883, 503] on button "Zoom out" at bounding box center [879, 516] width 33 height 33
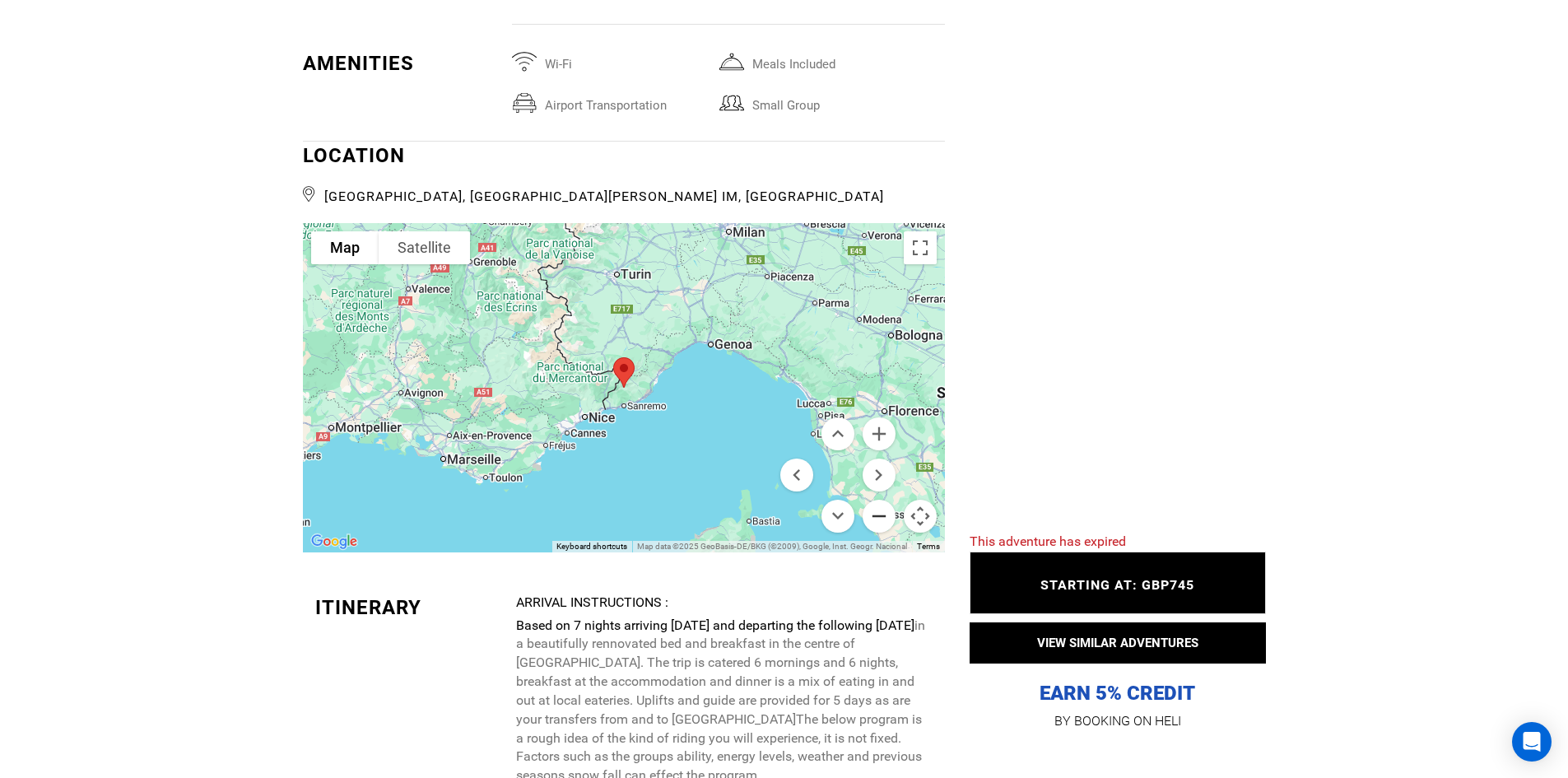
click at [883, 503] on button "Zoom out" at bounding box center [879, 516] width 33 height 33
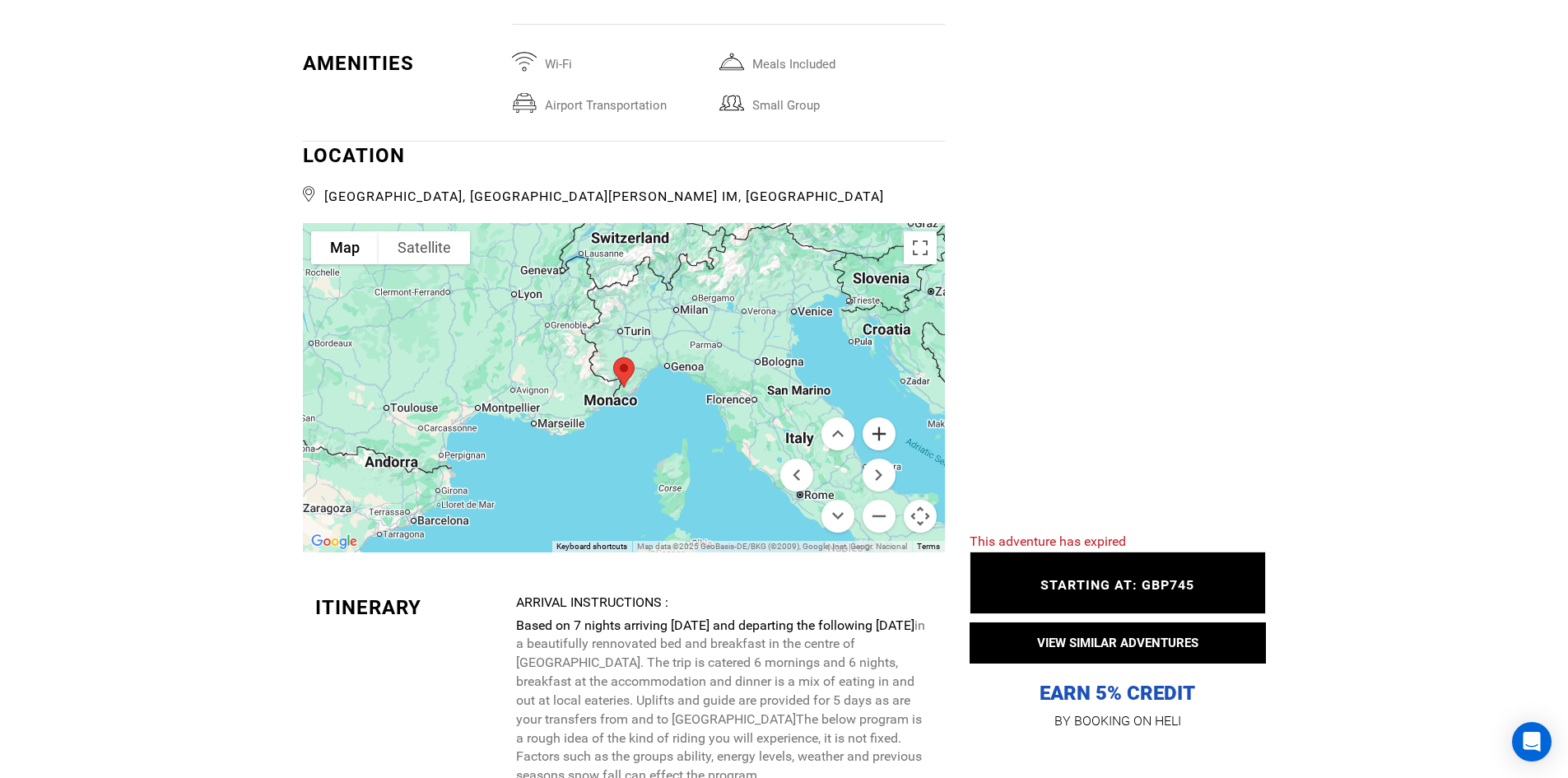
click at [884, 418] on button "Zoom in" at bounding box center [879, 434] width 33 height 33
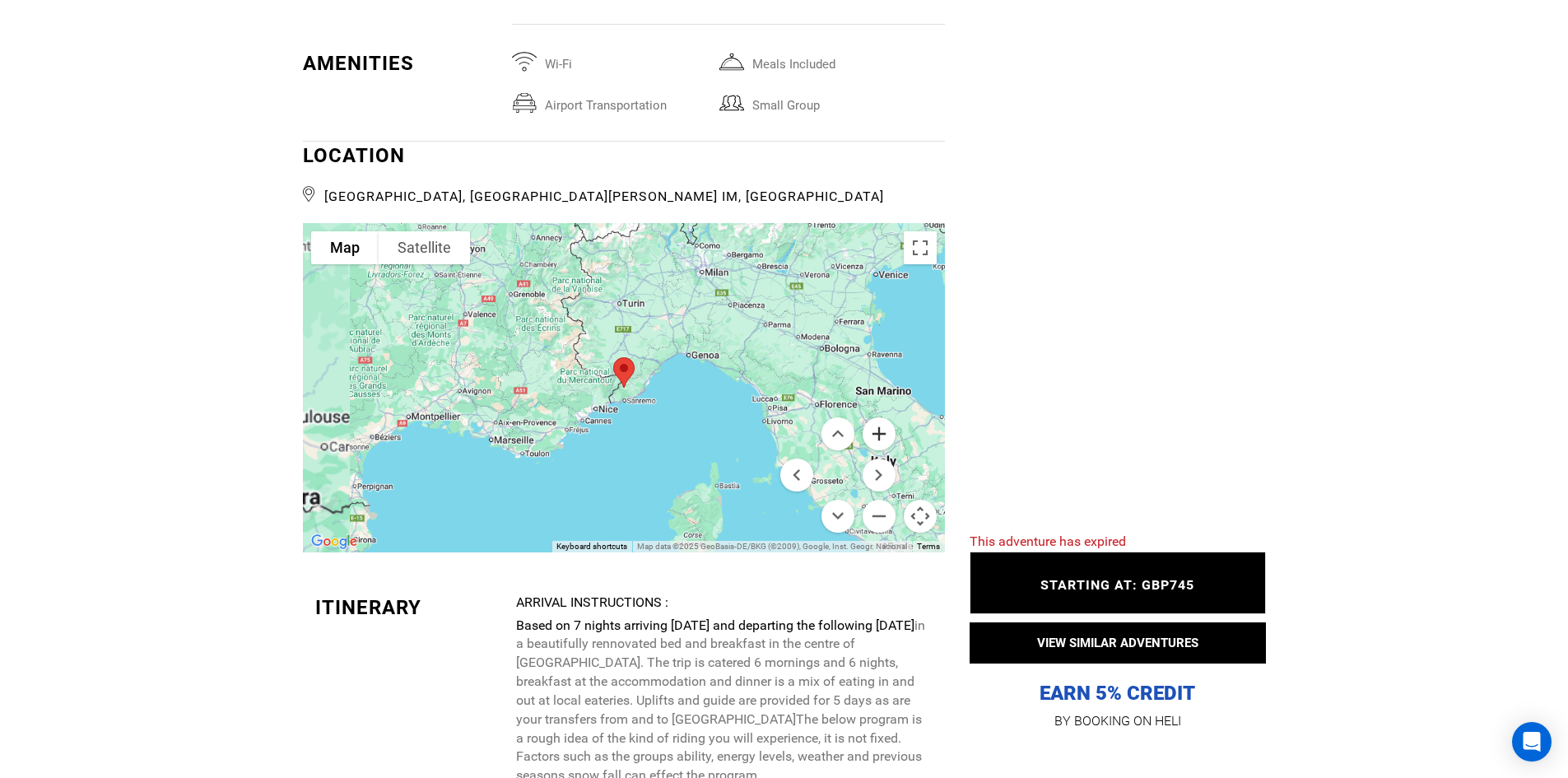
click at [884, 418] on button "Zoom in" at bounding box center [879, 434] width 33 height 33
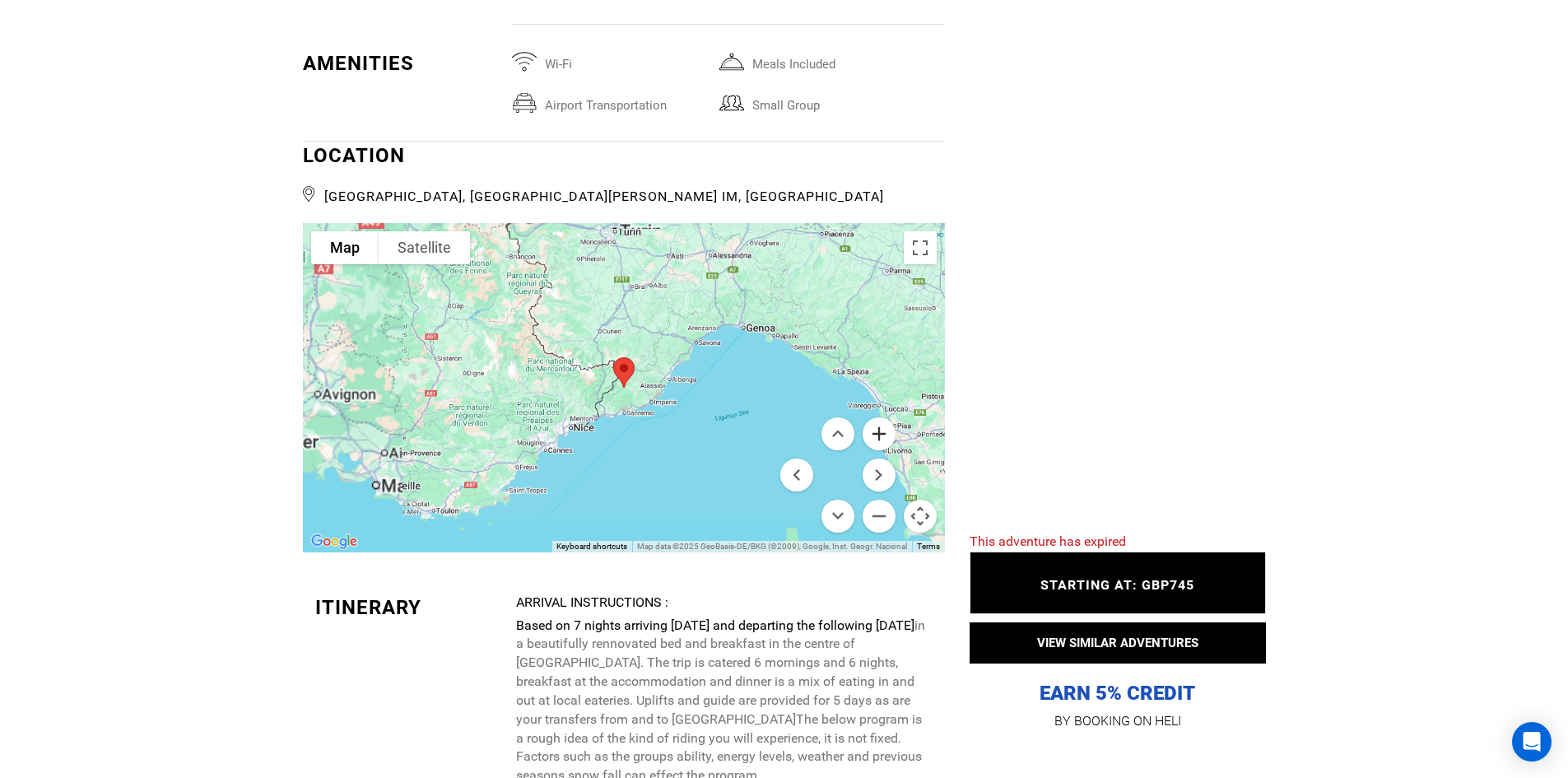
click at [884, 418] on button "Zoom in" at bounding box center [879, 434] width 33 height 33
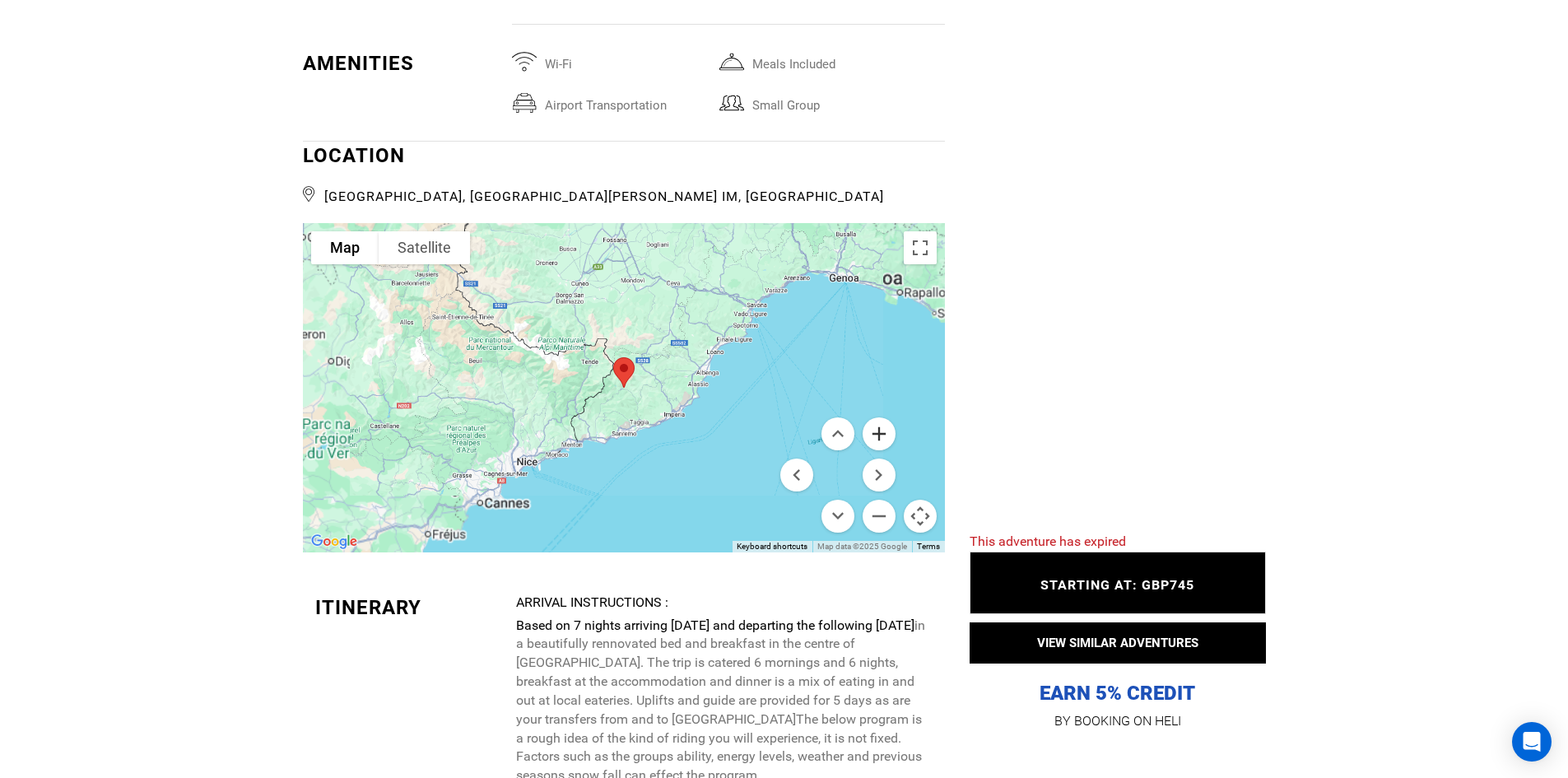
click at [884, 418] on button "Zoom in" at bounding box center [879, 434] width 33 height 33
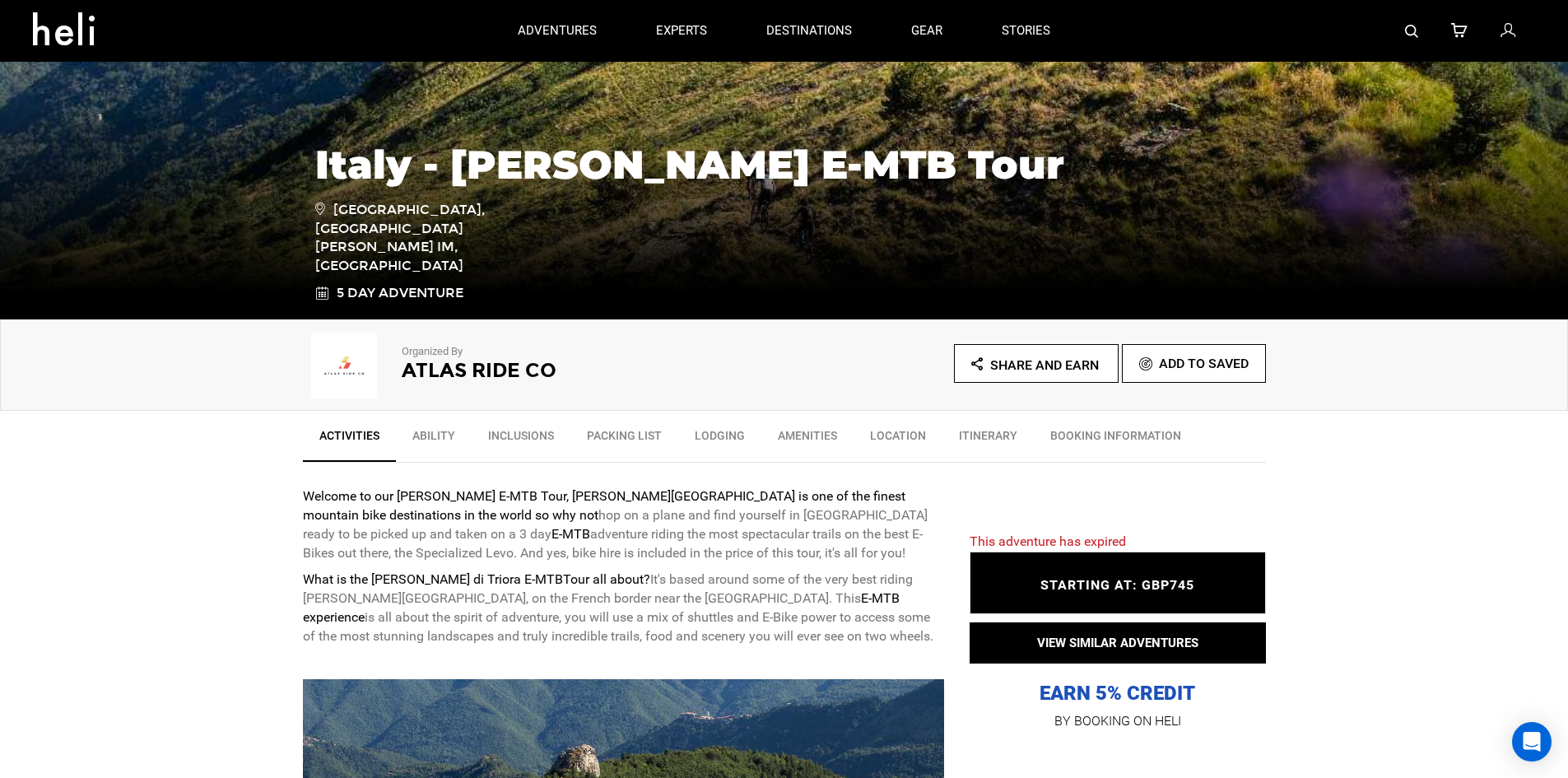
scroll to position [0, 0]
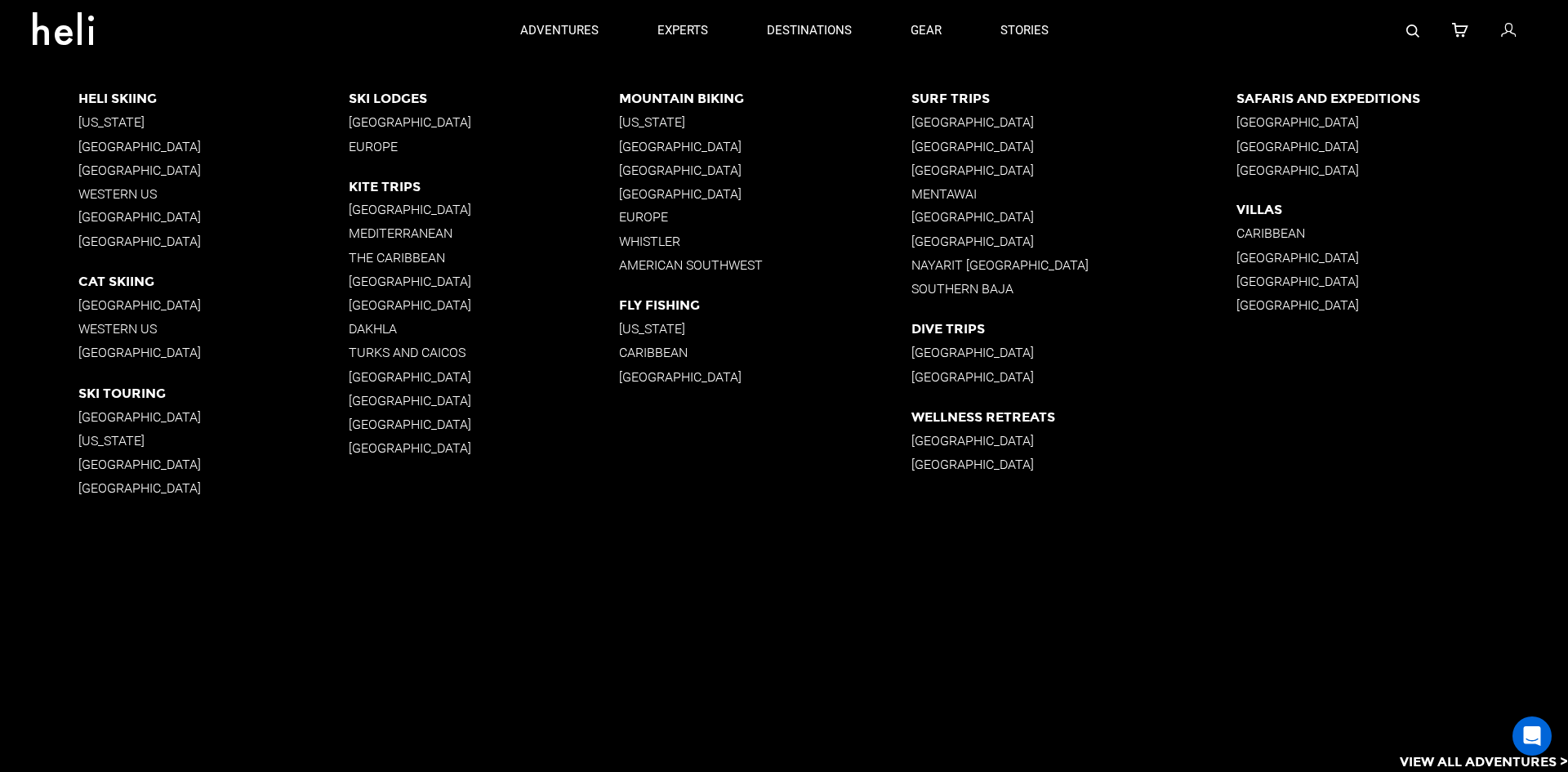
click at [705, 97] on p "Mountain Biking" at bounding box center [765, 98] width 291 height 15
